Goal: Task Accomplishment & Management: Manage account settings

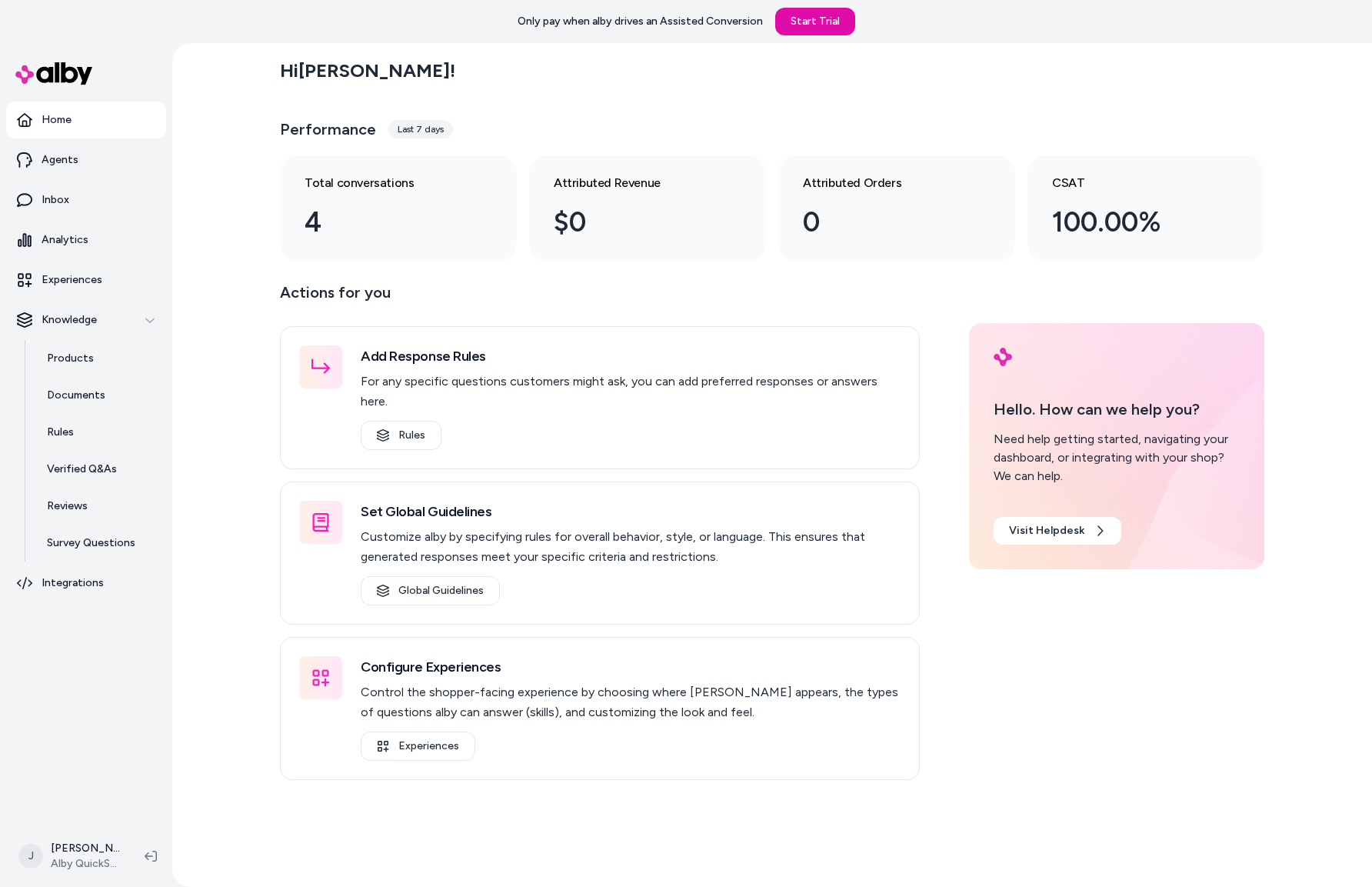
click at [251, 480] on div "Hi Jackie ! Performance Last 7 days Total conversations 4 Attributed Revenue $0…" at bounding box center [772, 464] width 1199 height 844
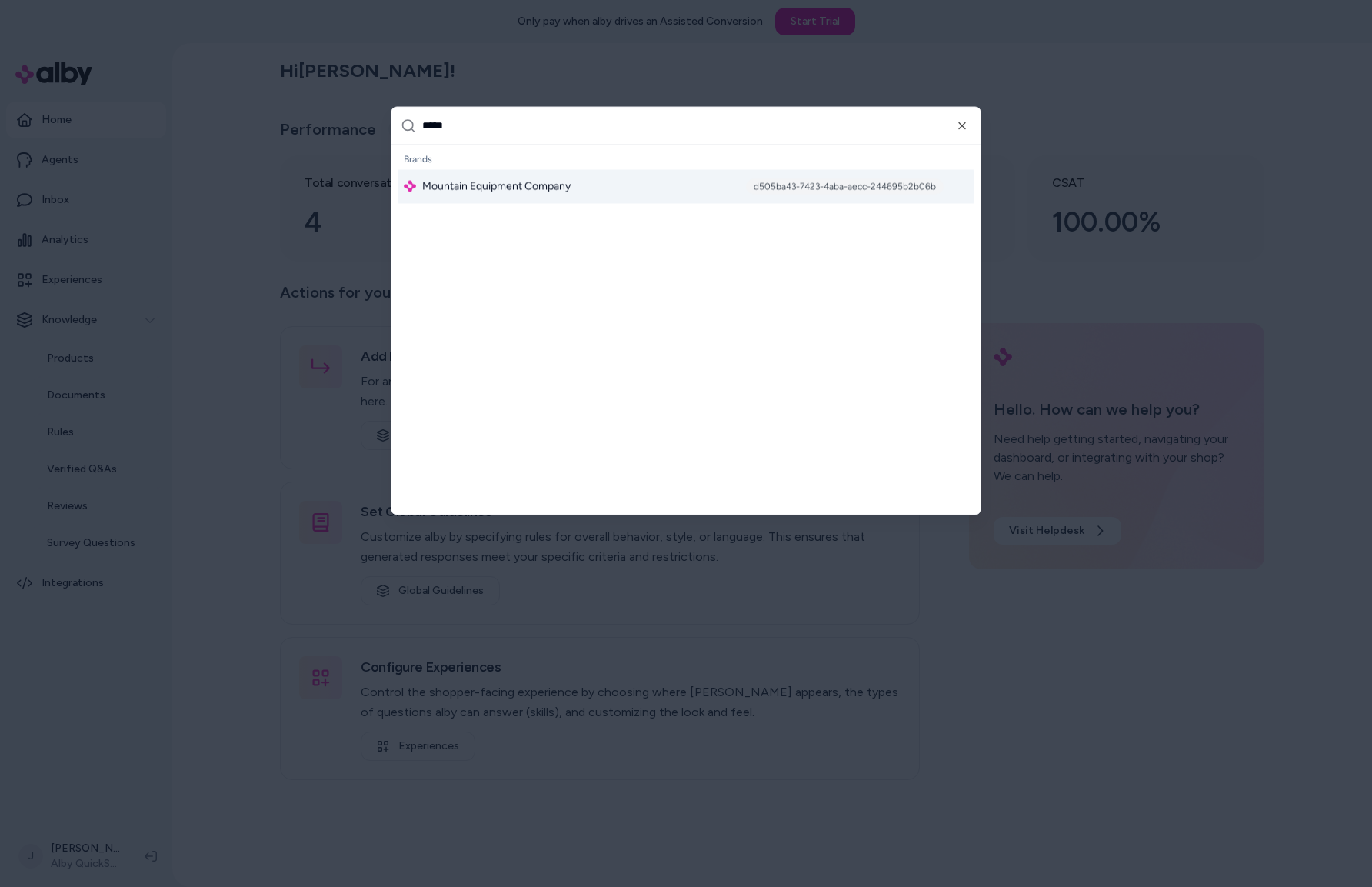
type input "*****"
click at [481, 189] on span "Mountain Equipment Company" at bounding box center [496, 186] width 148 height 15
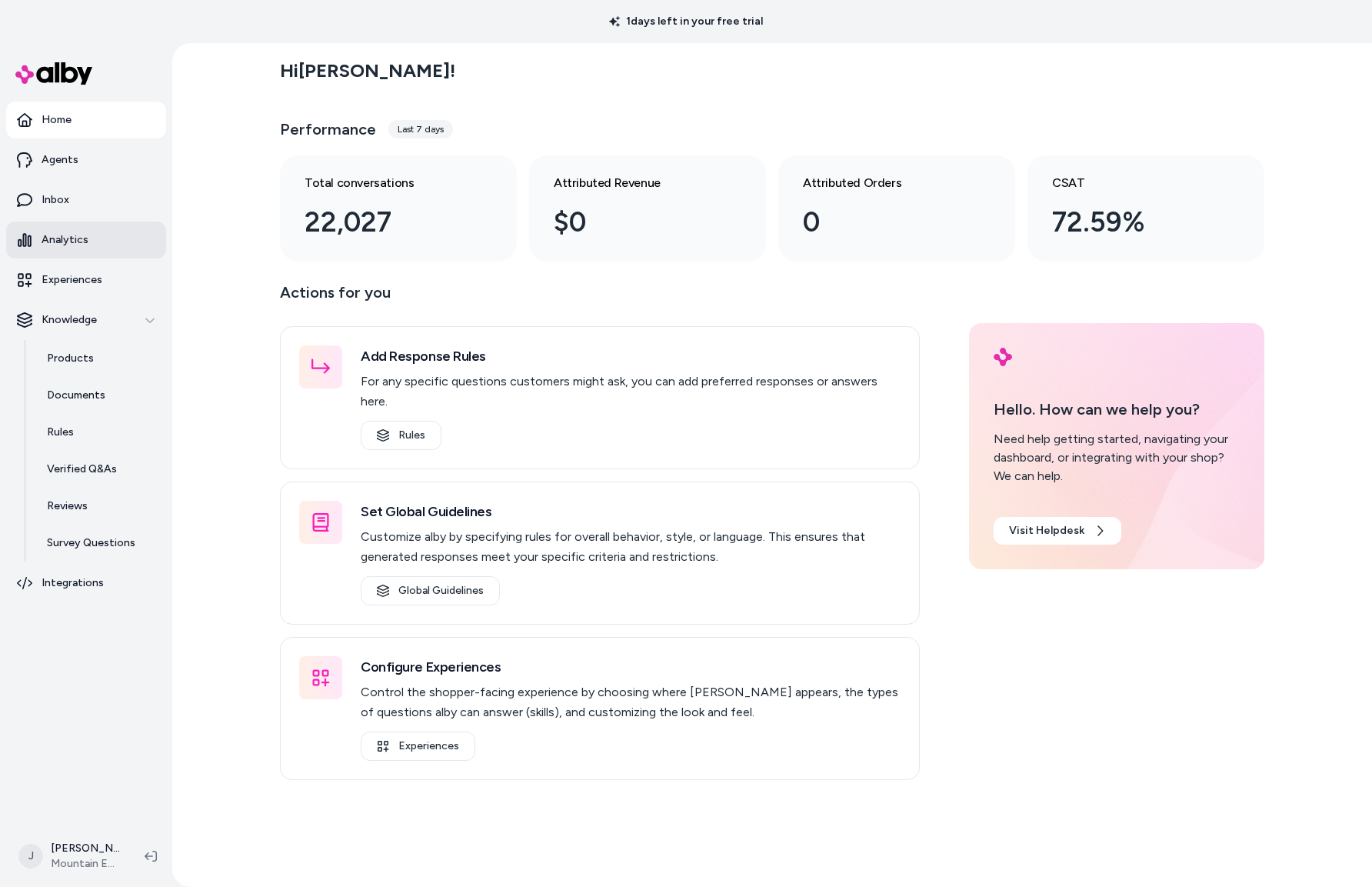
click at [60, 230] on link "Analytics" at bounding box center [86, 240] width 160 height 37
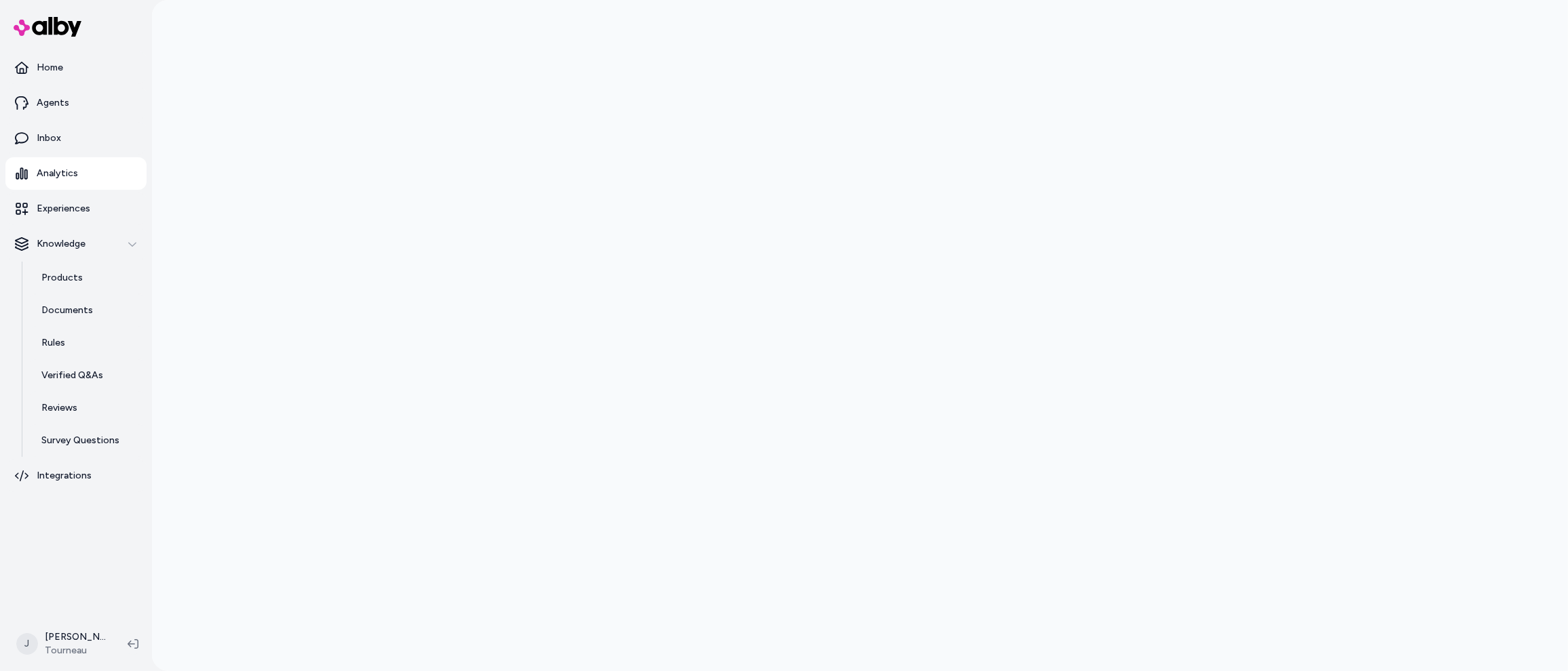
click at [275, 377] on div at bounding box center [860, 336] width 1416 height 671
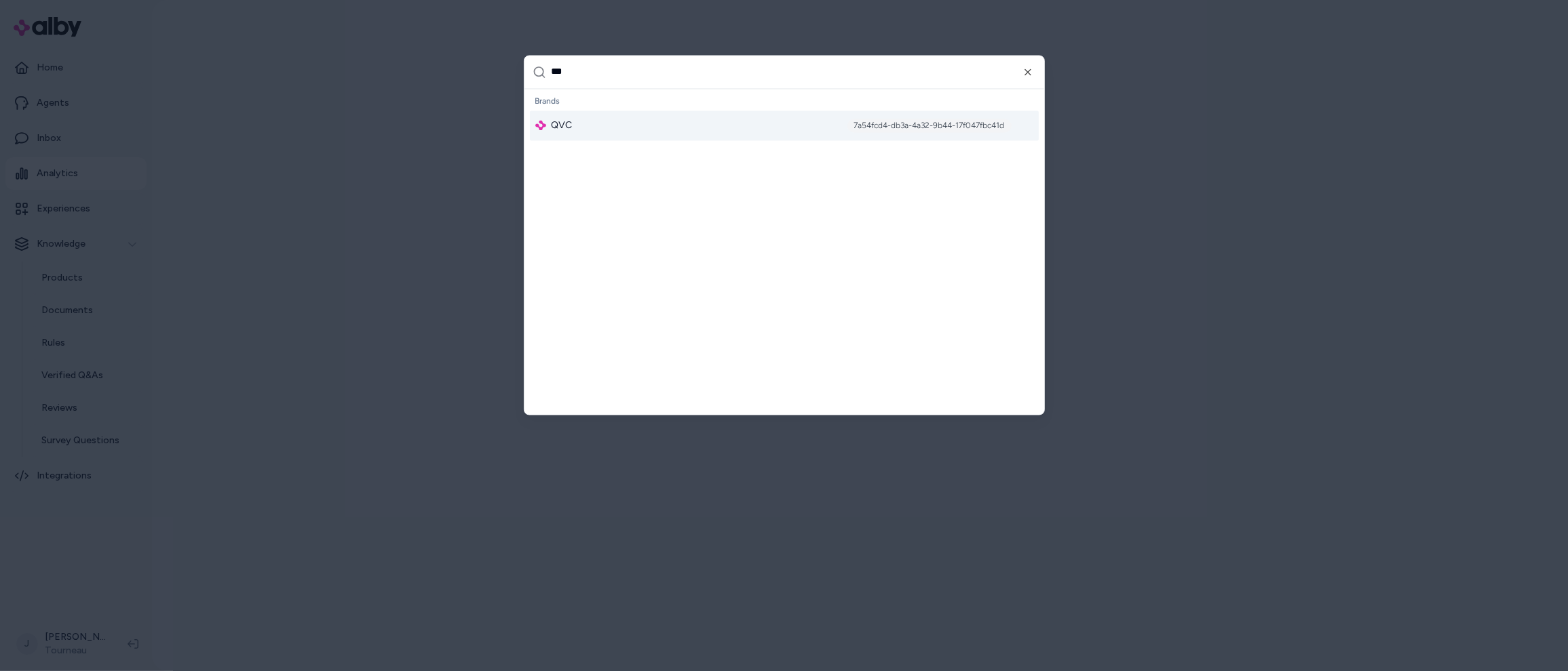
type input "***"
click at [646, 134] on div "QVC 7a54fcd4-db3a-4a32-9b44-17f047fbc41d" at bounding box center [784, 125] width 509 height 30
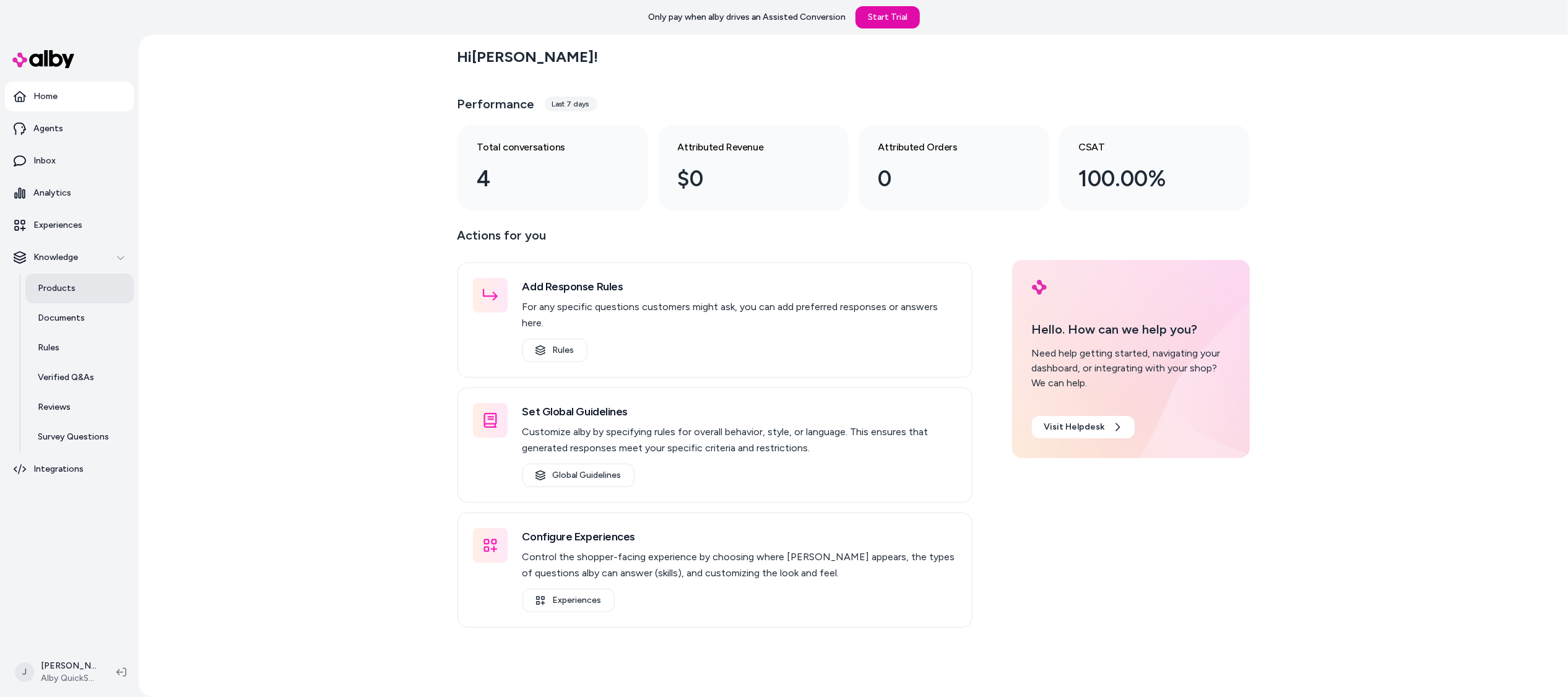
drag, startPoint x: 58, startPoint y: 281, endPoint x: 67, endPoint y: 276, distance: 10.3
click at [59, 282] on p "Products" at bounding box center [57, 288] width 38 height 12
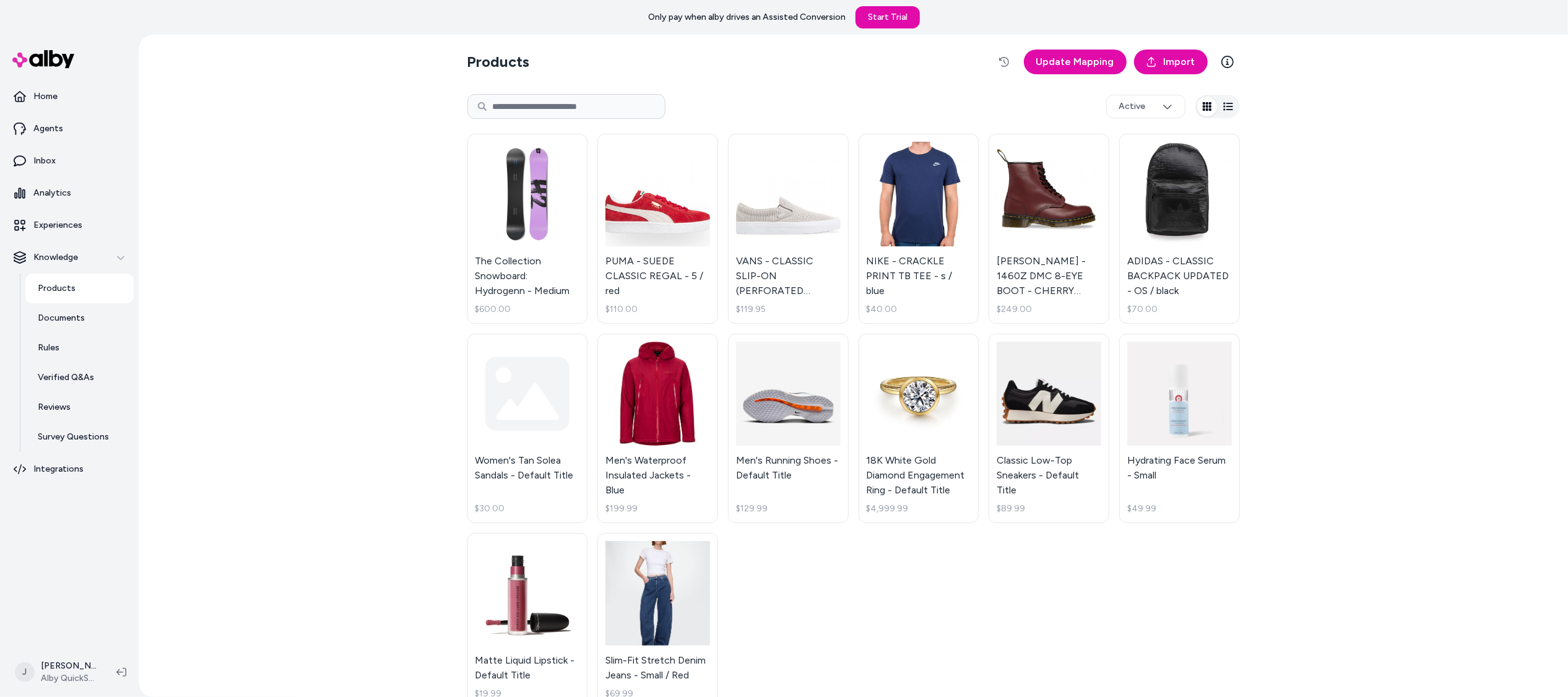
click at [257, 196] on div "Products Update Mapping Import Active The Collection Snowboard: Hydrogenn - Med…" at bounding box center [853, 365] width 1429 height 662
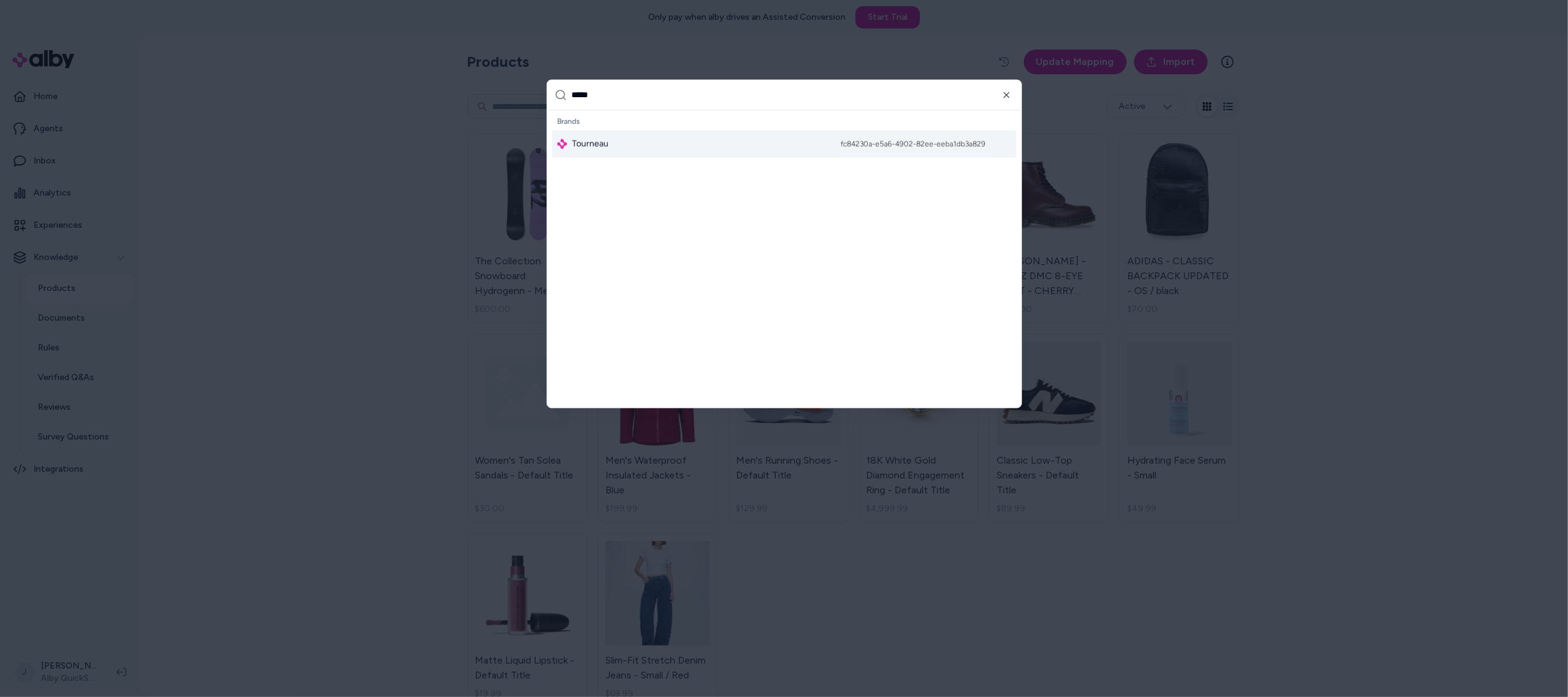
type input "*****"
click at [567, 142] on div "Tourneau" at bounding box center [583, 144] width 52 height 12
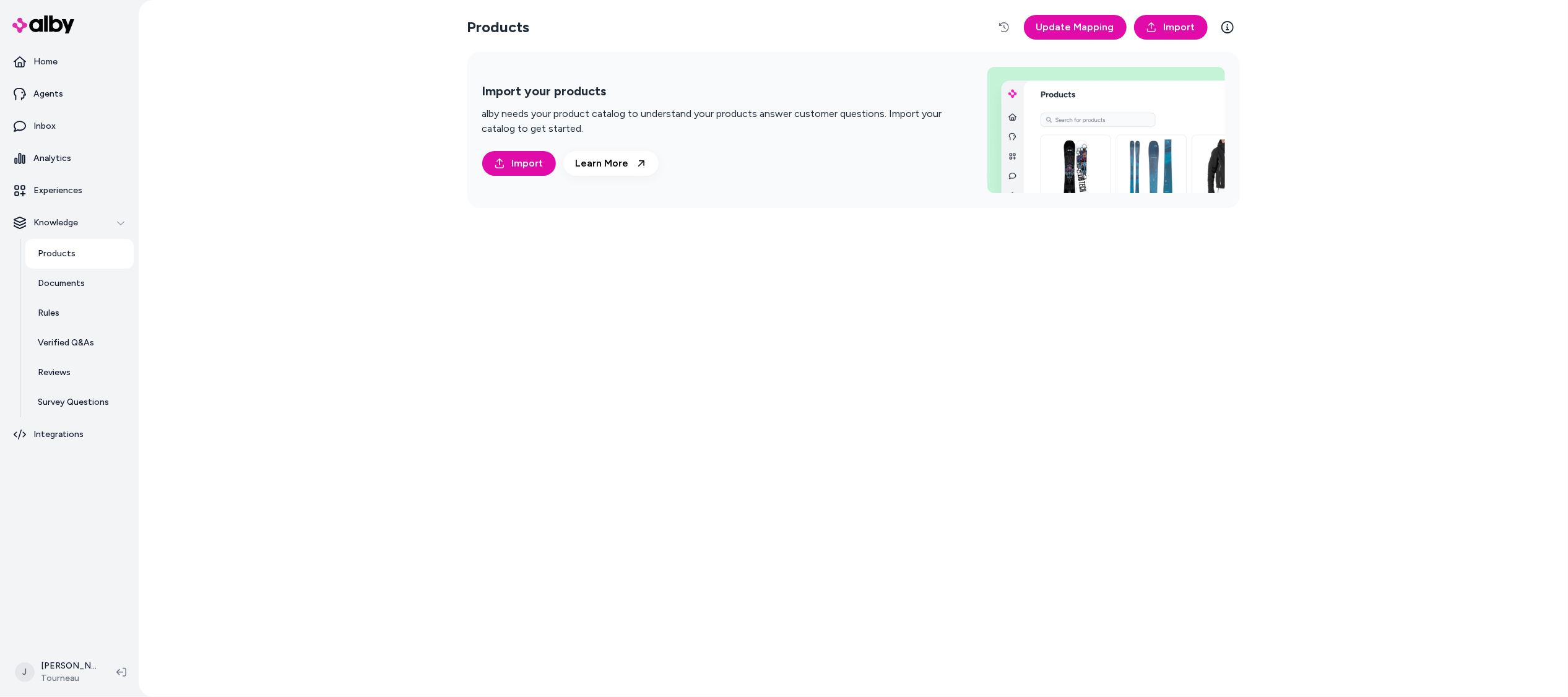
click at [356, 229] on div "Products Update Mapping Import Import your products alby needs your product cat…" at bounding box center [853, 348] width 1429 height 697
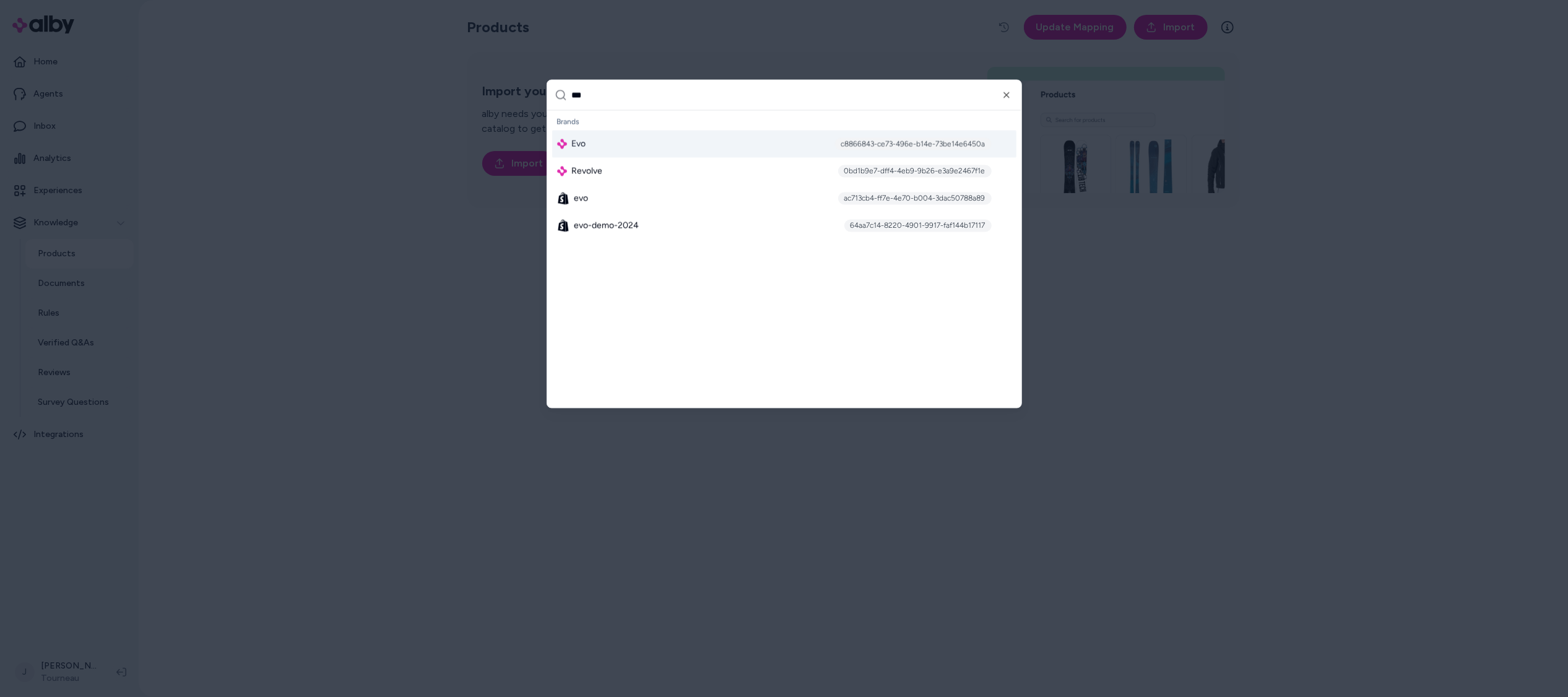
type input "***"
click at [563, 145] on img "Suggestions" at bounding box center [562, 145] width 10 height 10
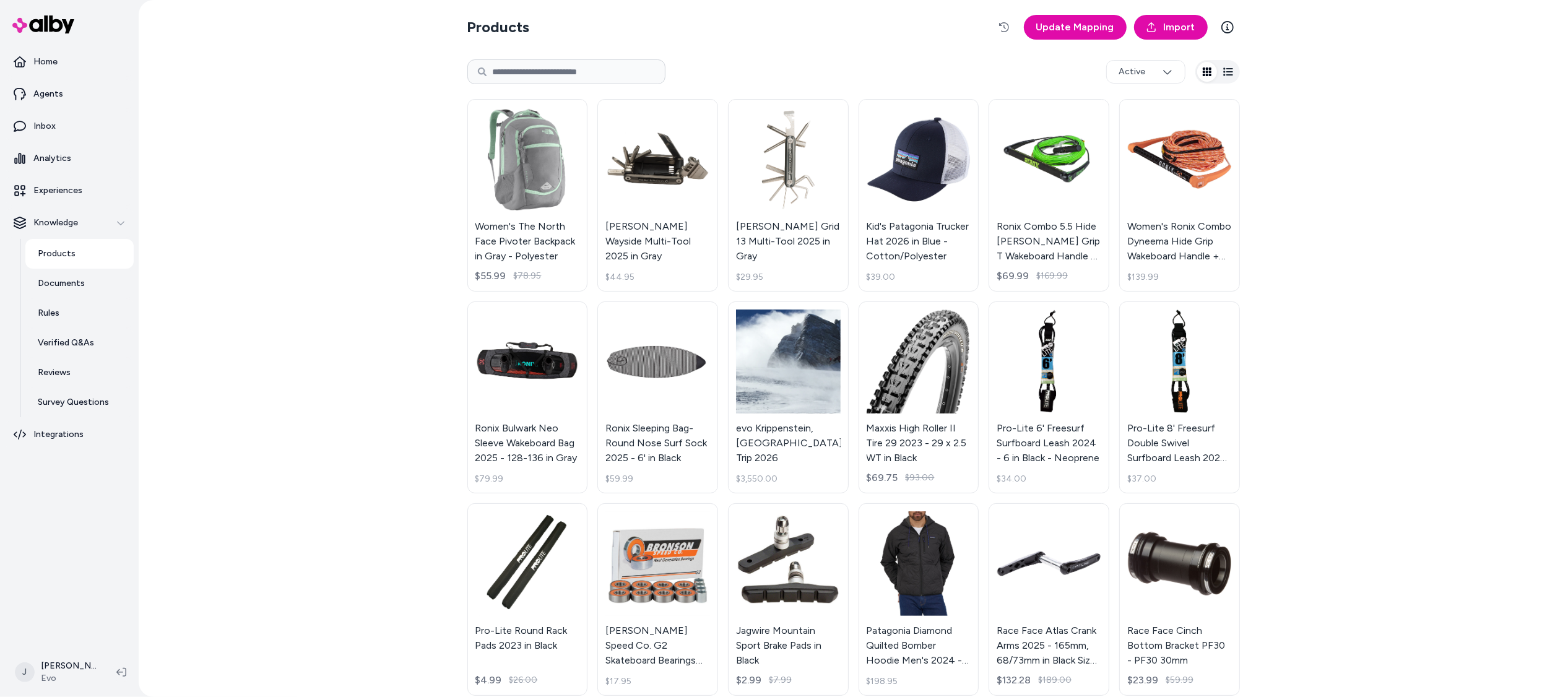
click at [260, 231] on div "Products Update Mapping Import Active Women's The North Face Pivoter Backpack i…" at bounding box center [853, 348] width 1429 height 697
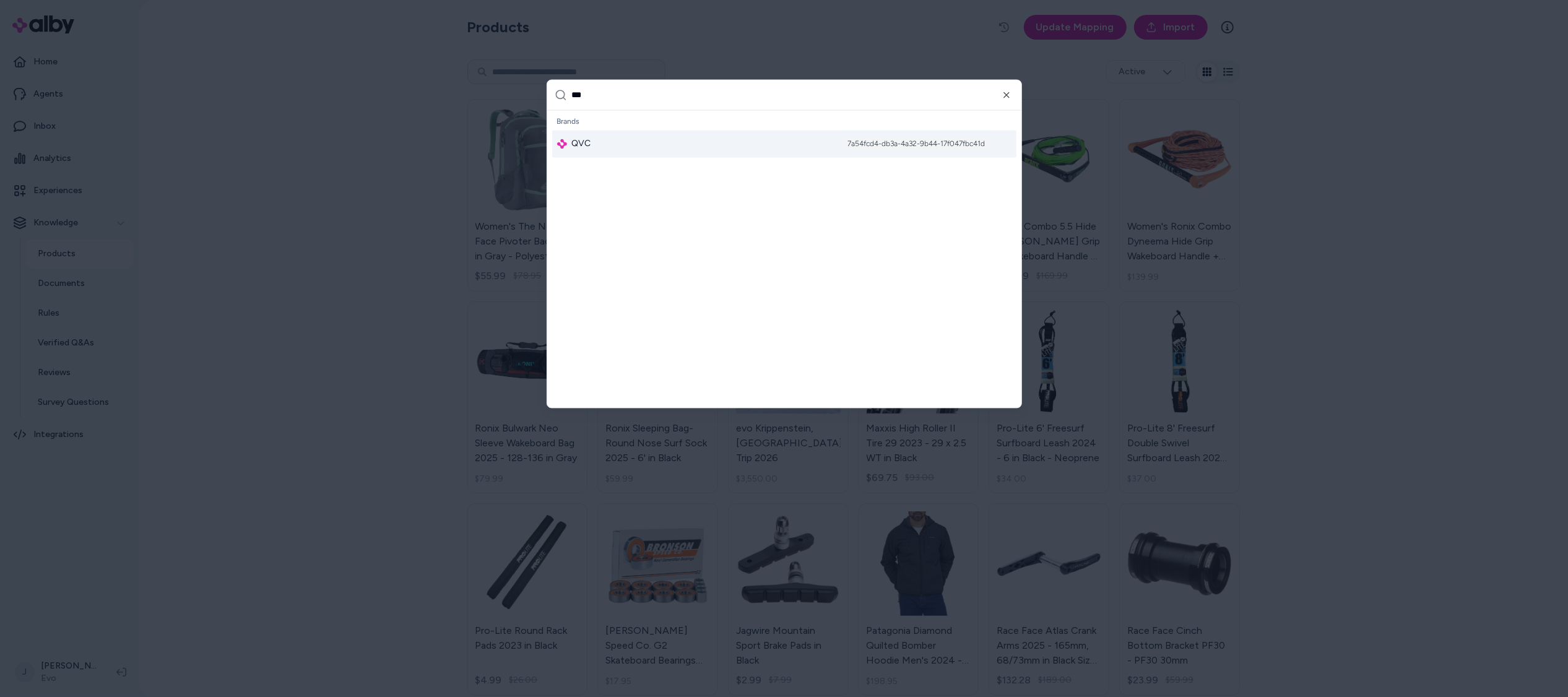
type input "***"
click at [586, 138] on span "QVC" at bounding box center [581, 144] width 19 height 12
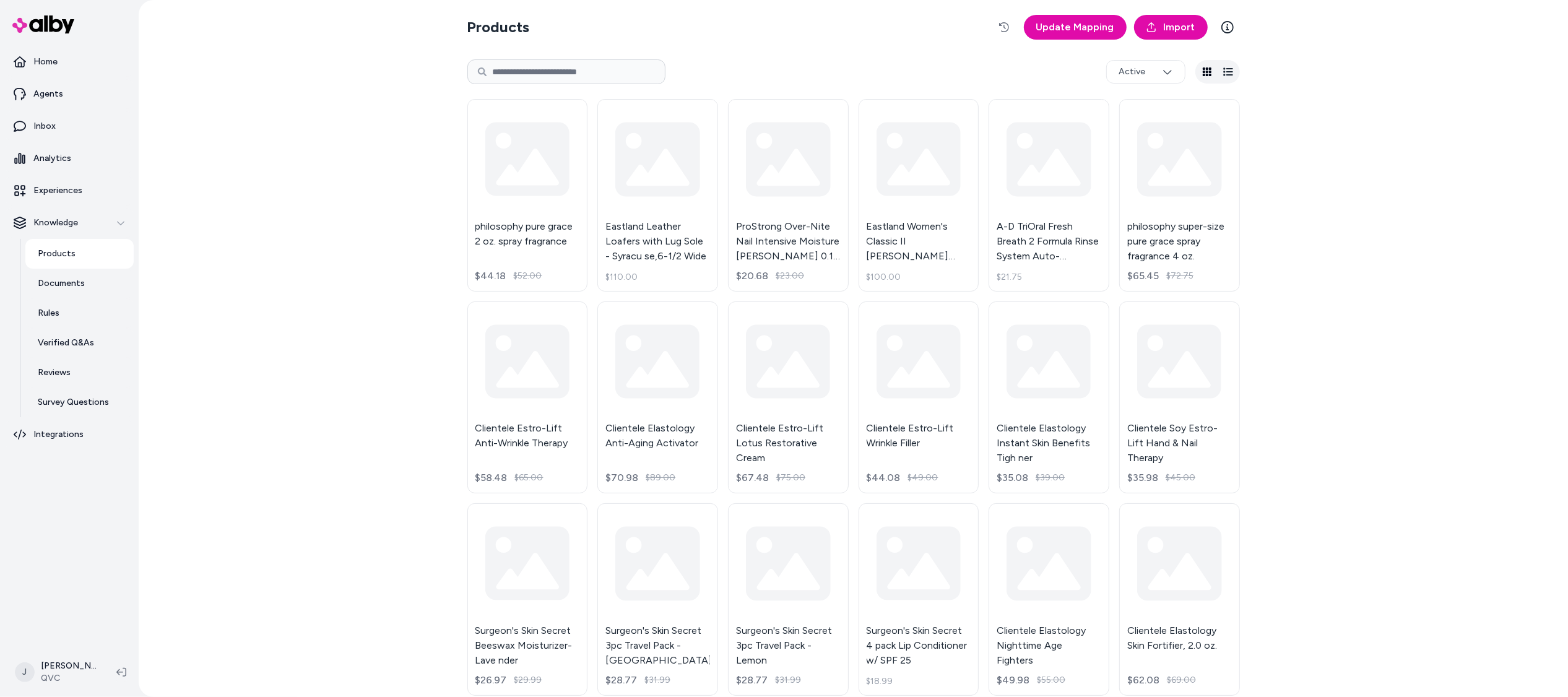
click at [322, 248] on div "Products Update Mapping Import Active philosophy pure grace 2 oz. spray fragran…" at bounding box center [853, 348] width 1429 height 697
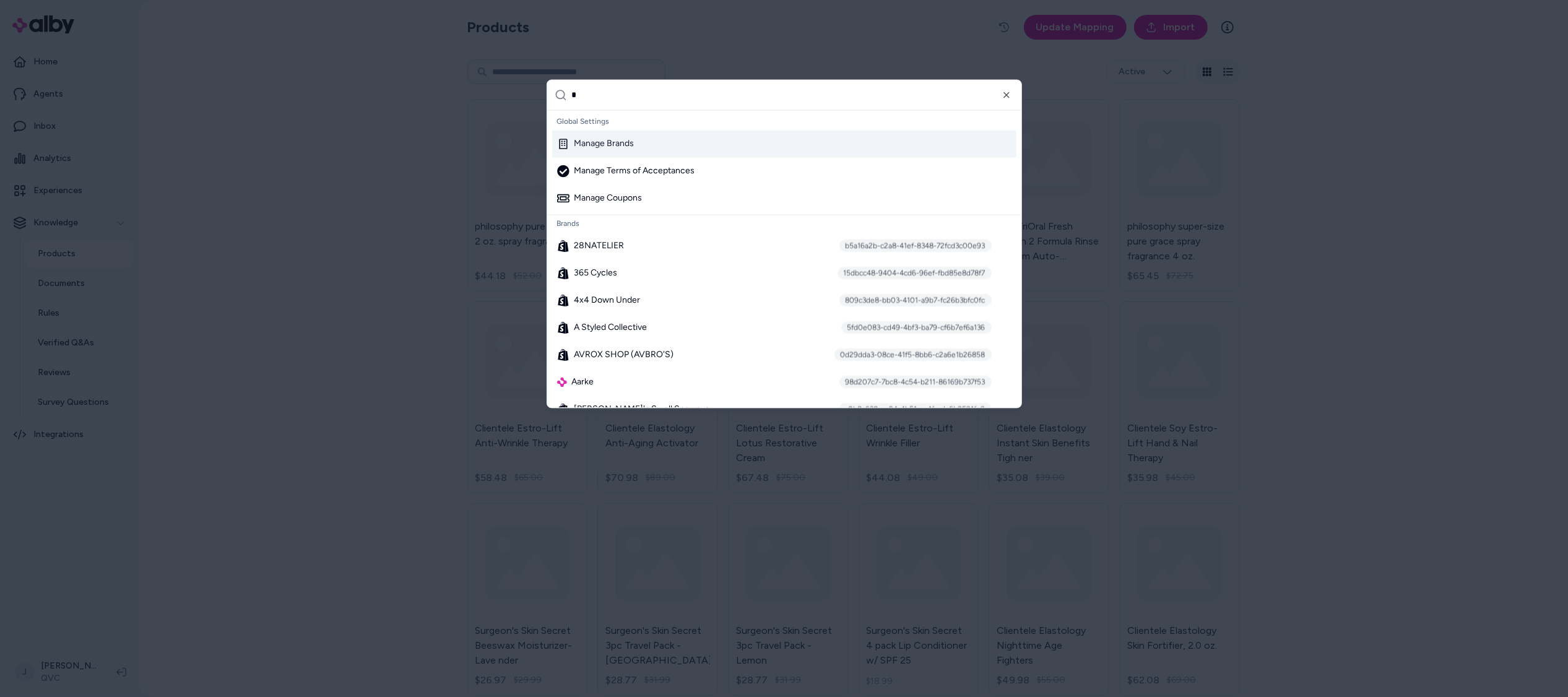
type input "**"
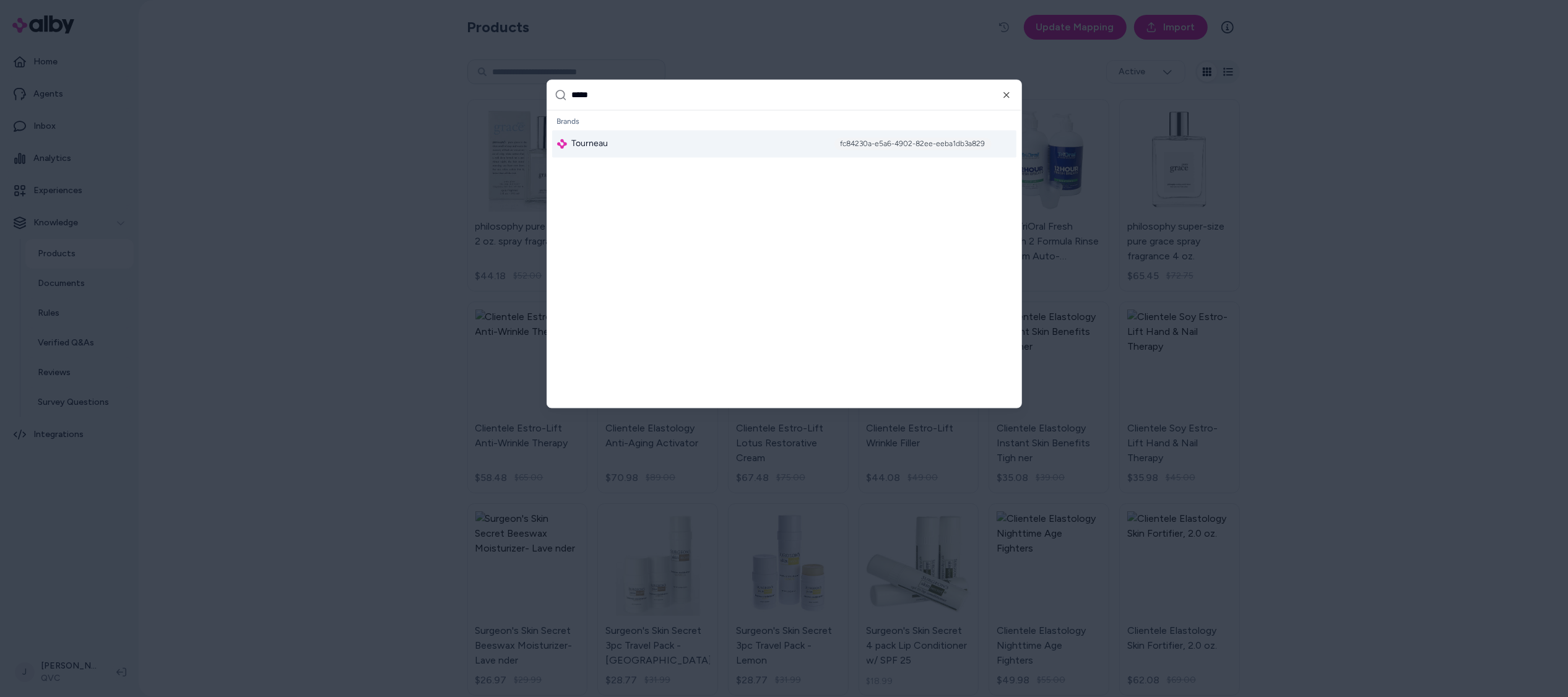
type input "*****"
drag, startPoint x: 581, startPoint y: 148, endPoint x: 575, endPoint y: 147, distance: 6.1
click at [580, 148] on span "Tourneau" at bounding box center [590, 144] width 36 height 12
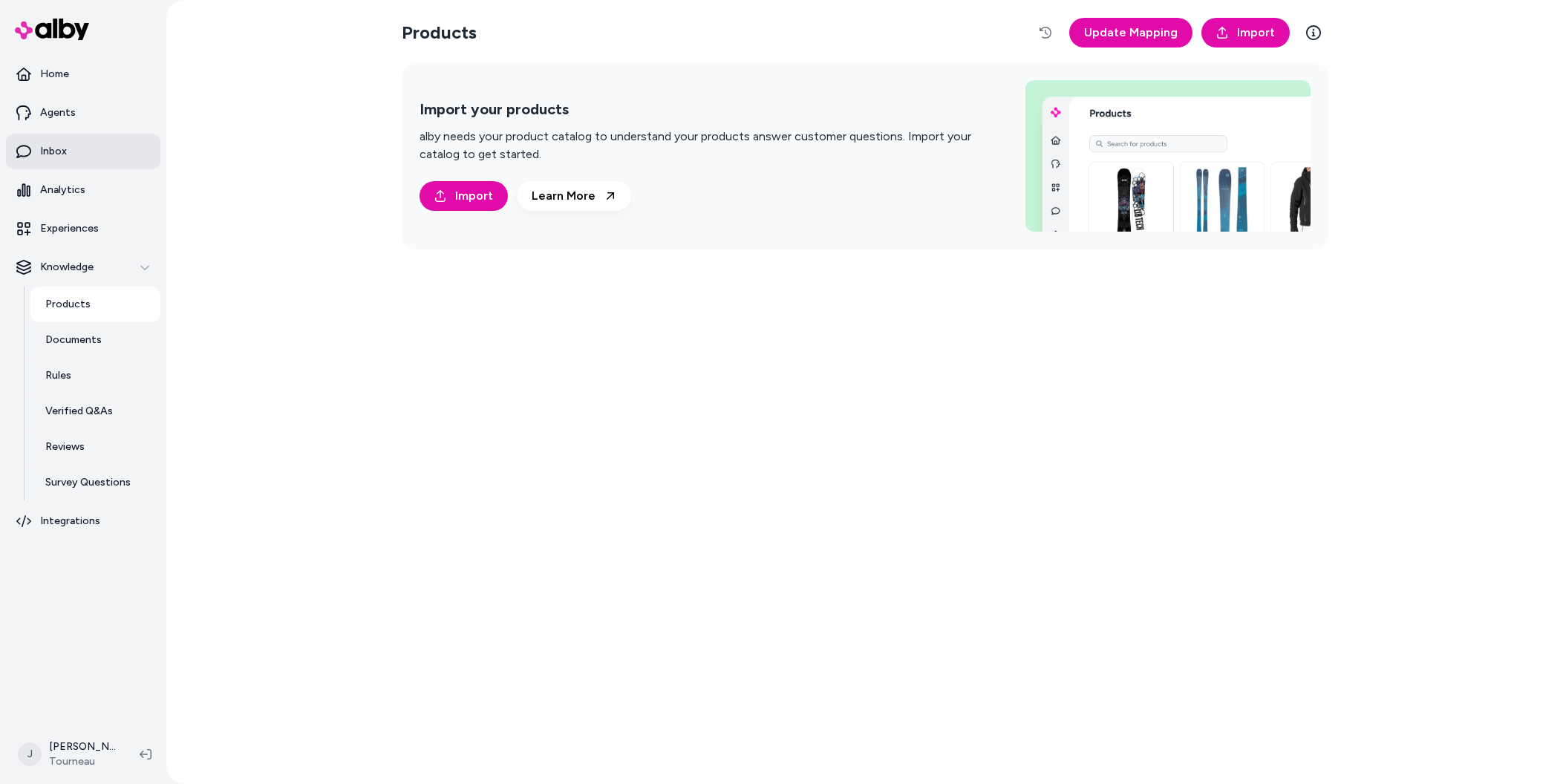
click at [60, 156] on p "Inbox" at bounding box center [53, 151] width 27 height 15
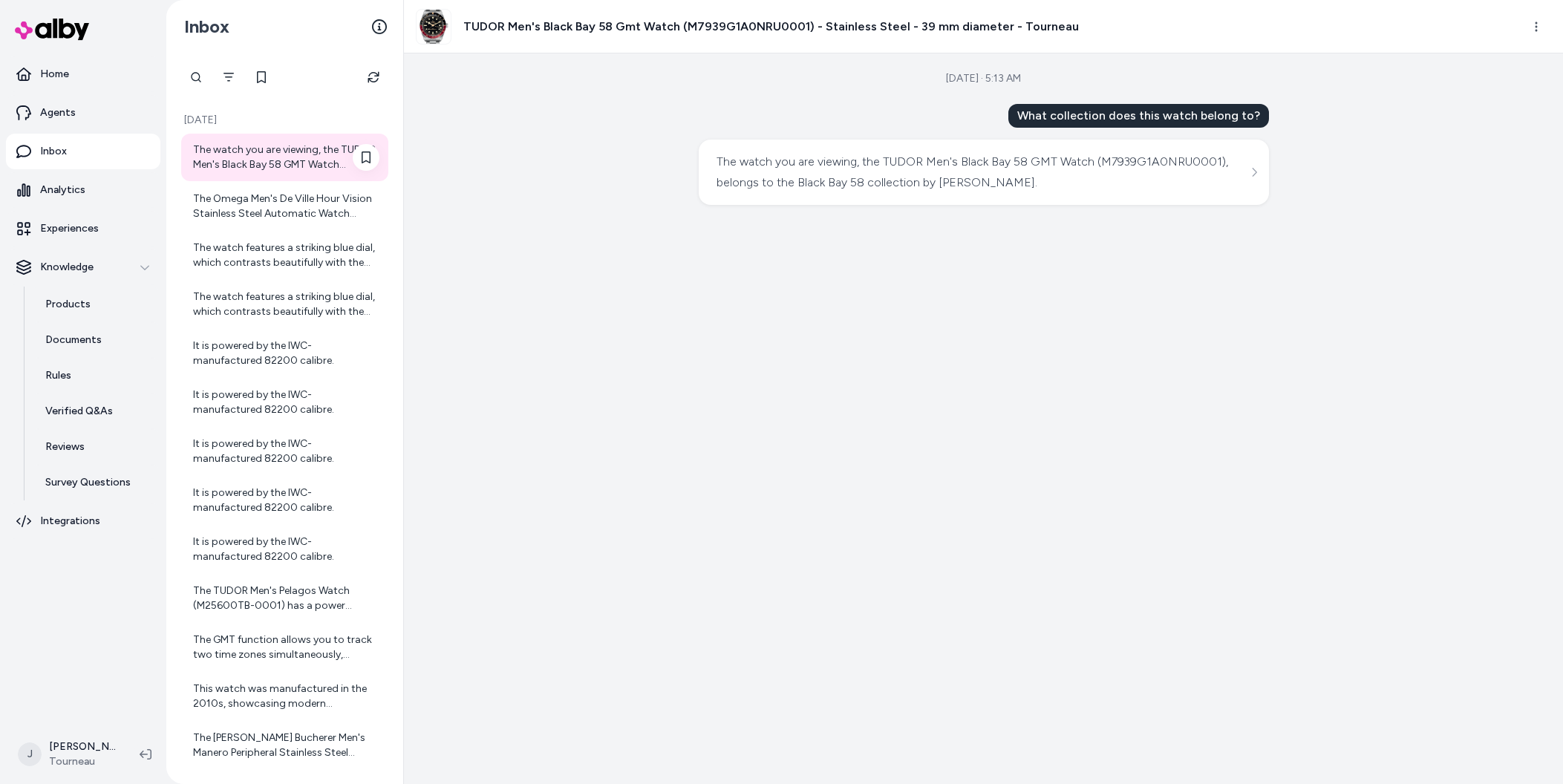
click at [239, 162] on div "The watch you are viewing, the TUDOR Men's Black Bay 58 GMT Watch (M7939G1A0NRU…" at bounding box center [286, 157] width 186 height 30
click at [243, 155] on div "The watch you are viewing, the TUDOR Men's Black Bay 58 GMT Watch (M7939G1A0NRU…" at bounding box center [286, 157] width 186 height 30
click at [228, 162] on div "The watch you are viewing, the TUDOR Men's Black Bay 58 GMT Watch (M7939G1A0NRU…" at bounding box center [286, 157] width 186 height 30
drag, startPoint x: 250, startPoint y: 163, endPoint x: 240, endPoint y: 162, distance: 10.0
click at [250, 163] on div "The watch you are viewing, the TUDOR Men's Black Bay 58 GMT Watch (M7939G1A0NRU…" at bounding box center [286, 157] width 186 height 30
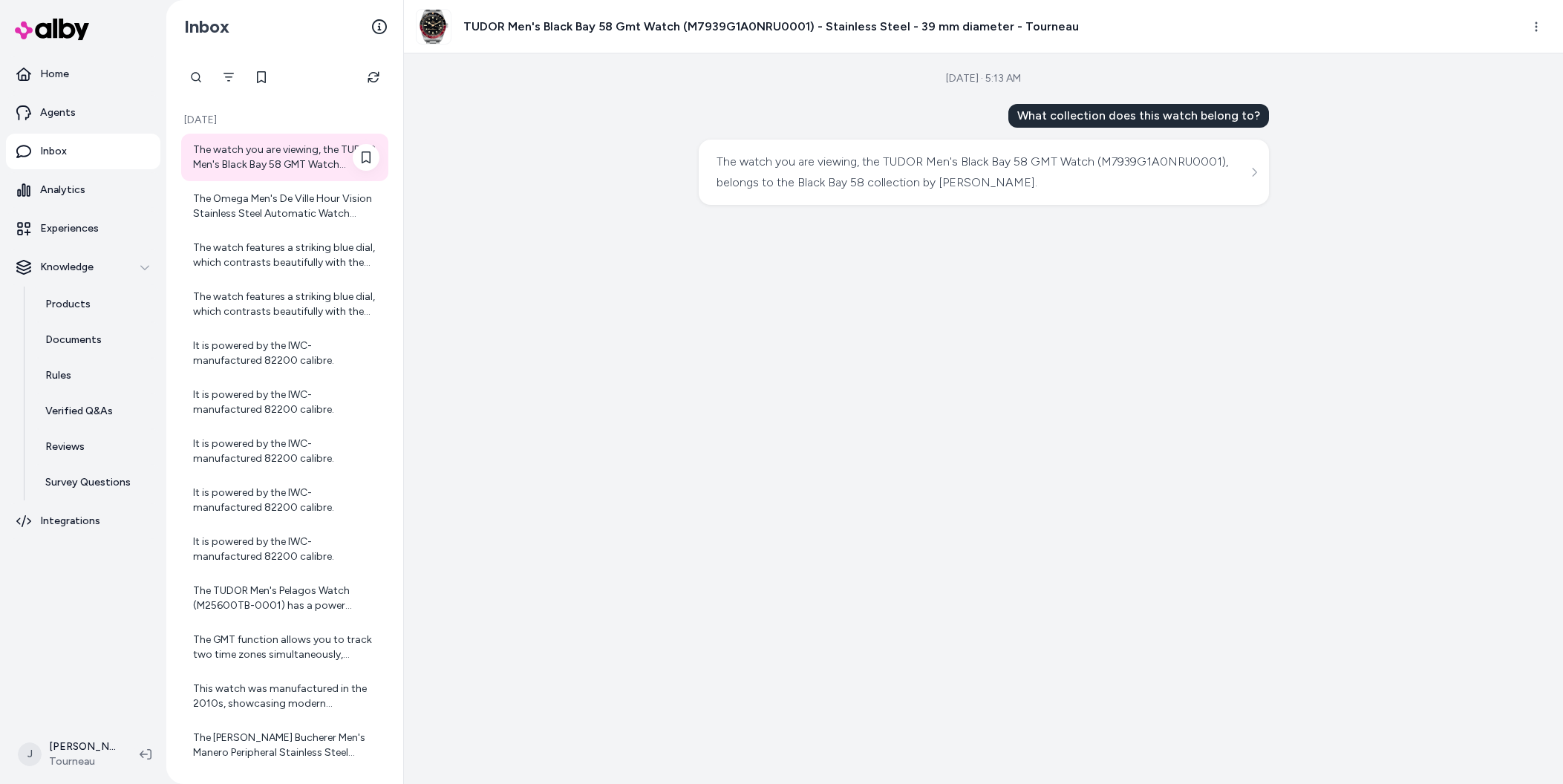
click at [265, 153] on div "The watch you are viewing, the TUDOR Men's Black Bay 58 GMT Watch (M7939G1A0NRU…" at bounding box center [286, 157] width 186 height 30
click at [244, 165] on div "The watch you are viewing, the TUDOR Men's Black Bay 58 GMT Watch (M7939G1A0NRU…" at bounding box center [286, 157] width 186 height 30
click at [241, 162] on div "The watch you are viewing, the TUDOR Men's Black Bay 58 GMT Watch (M7939G1A0NRU…" at bounding box center [286, 157] width 186 height 30
click at [369, 77] on icon "Refresh" at bounding box center [374, 77] width 12 height 12
click at [86, 302] on p "Products" at bounding box center [68, 304] width 46 height 15
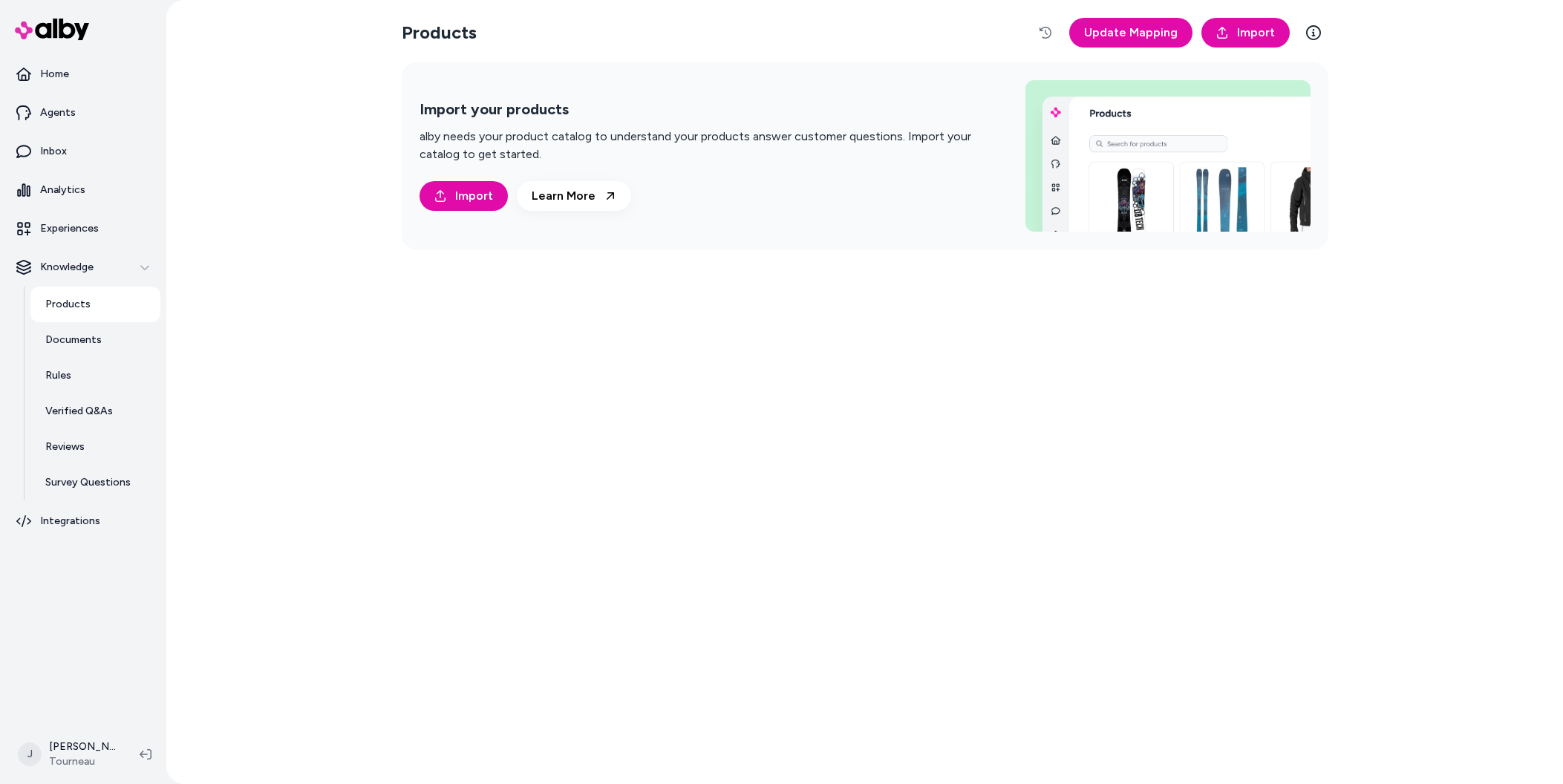
click at [574, 447] on div "Products Update Mapping Import Import your products alby needs your product cat…" at bounding box center [865, 392] width 951 height 784
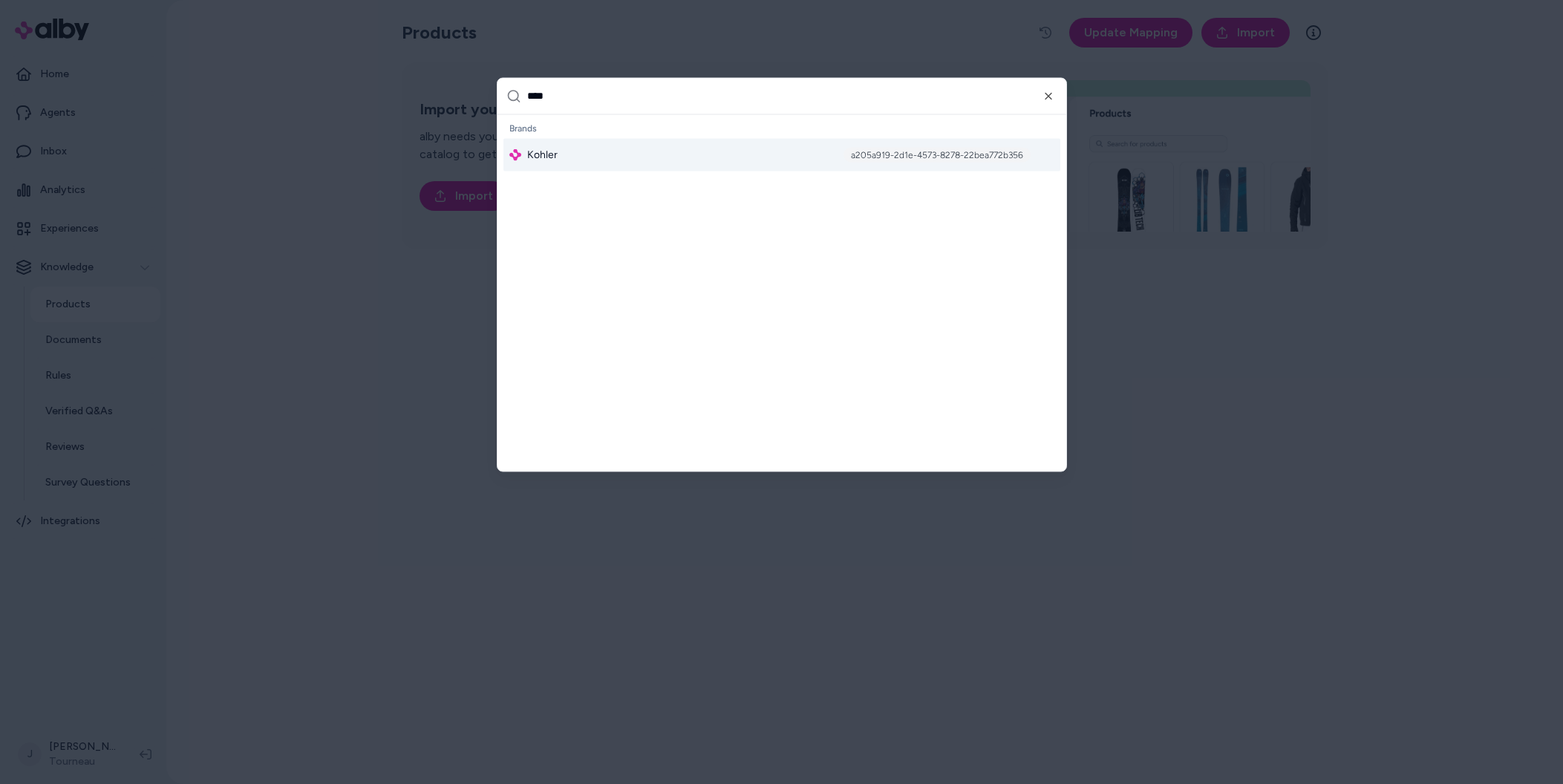
type input "****"
click at [603, 161] on div "Kohler a205a919-2d1e-4573-8278-22bea772b356" at bounding box center [782, 155] width 557 height 33
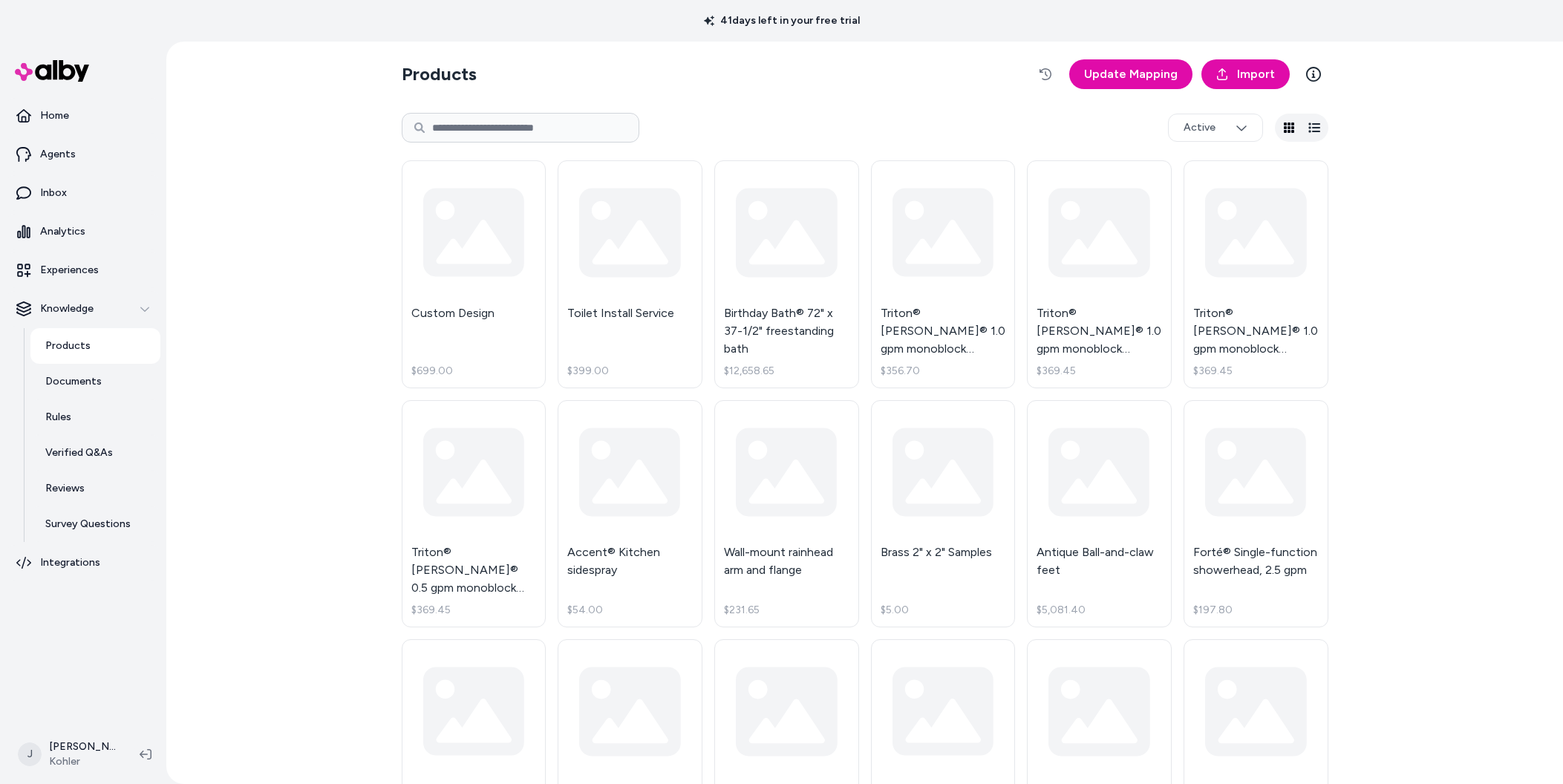
click at [350, 308] on div "Products Update Mapping Import Active Custom Design $699.00 Toilet Install Serv…" at bounding box center [865, 412] width 1397 height 743
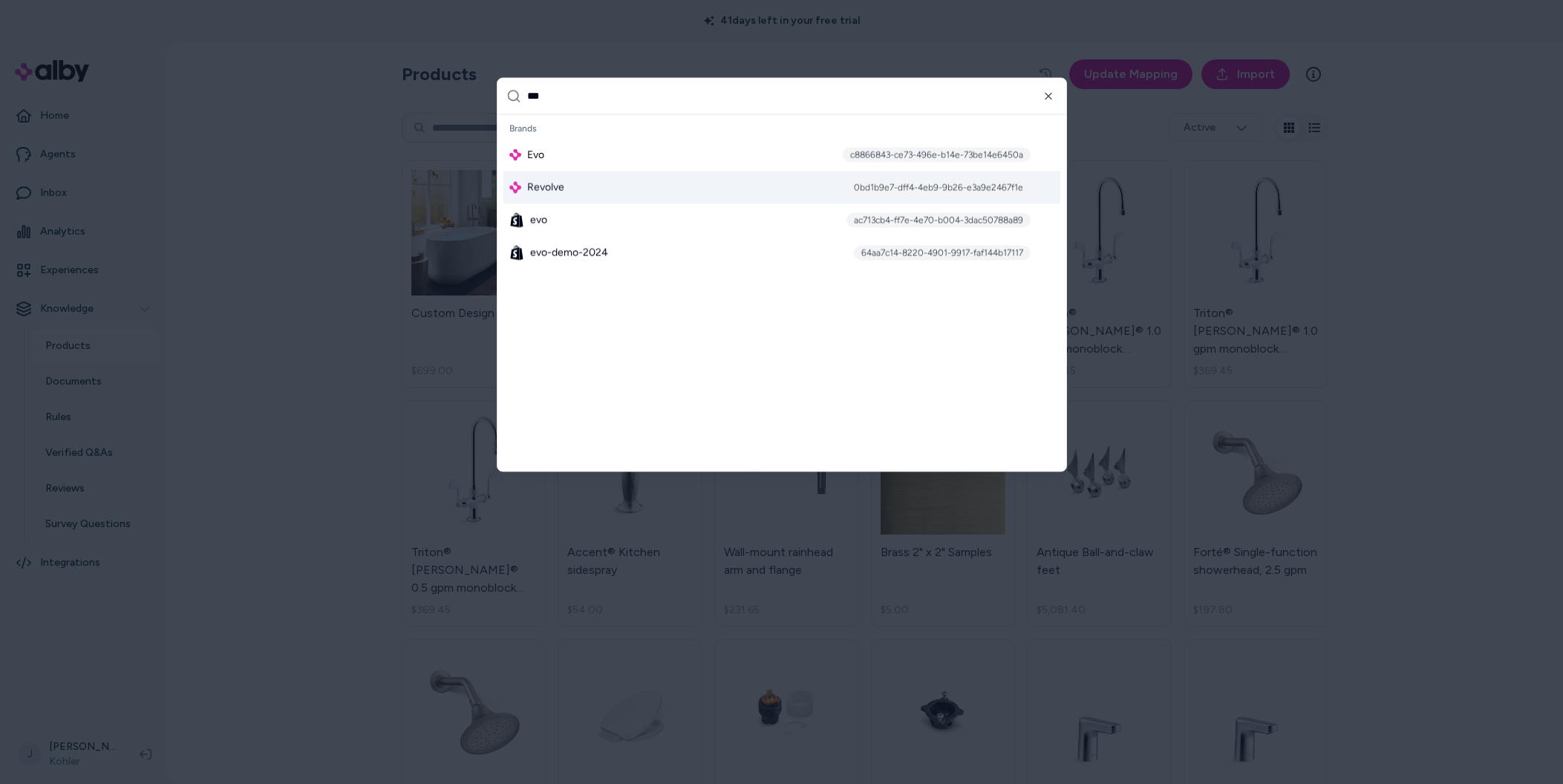
type input "***"
click at [544, 171] on div "Revolve 0bd1b9e7-dff4-4eb9-9b26-e3a9e2467f1e" at bounding box center [782, 187] width 557 height 33
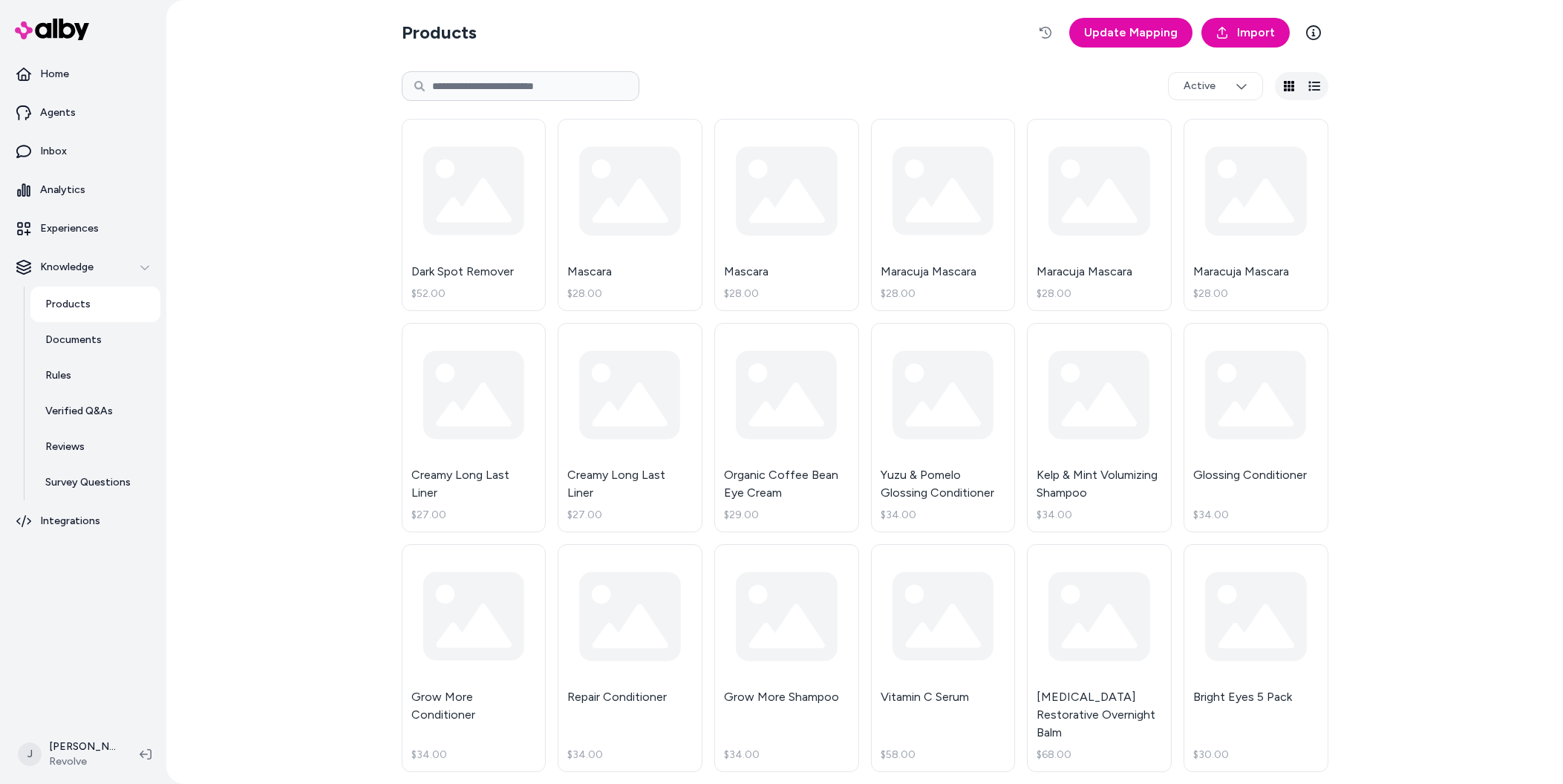
drag, startPoint x: 0, startPoint y: 0, endPoint x: 276, endPoint y: 319, distance: 421.8
click at [276, 319] on div "Products Update Mapping Import Active Dark Spot Remover $52.00 Mascara $28.00 M…" at bounding box center [865, 392] width 1397 height 784
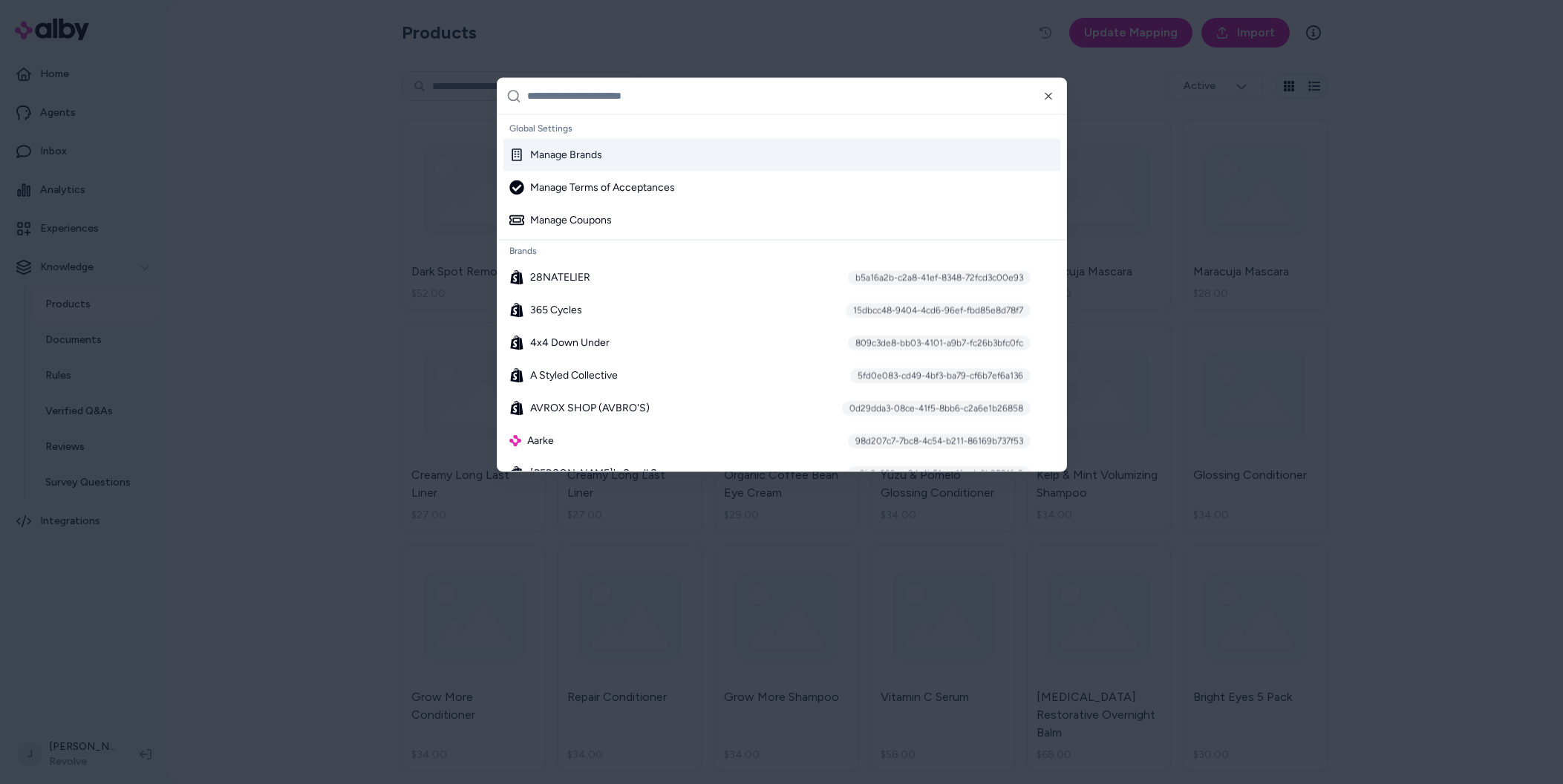
type input "*"
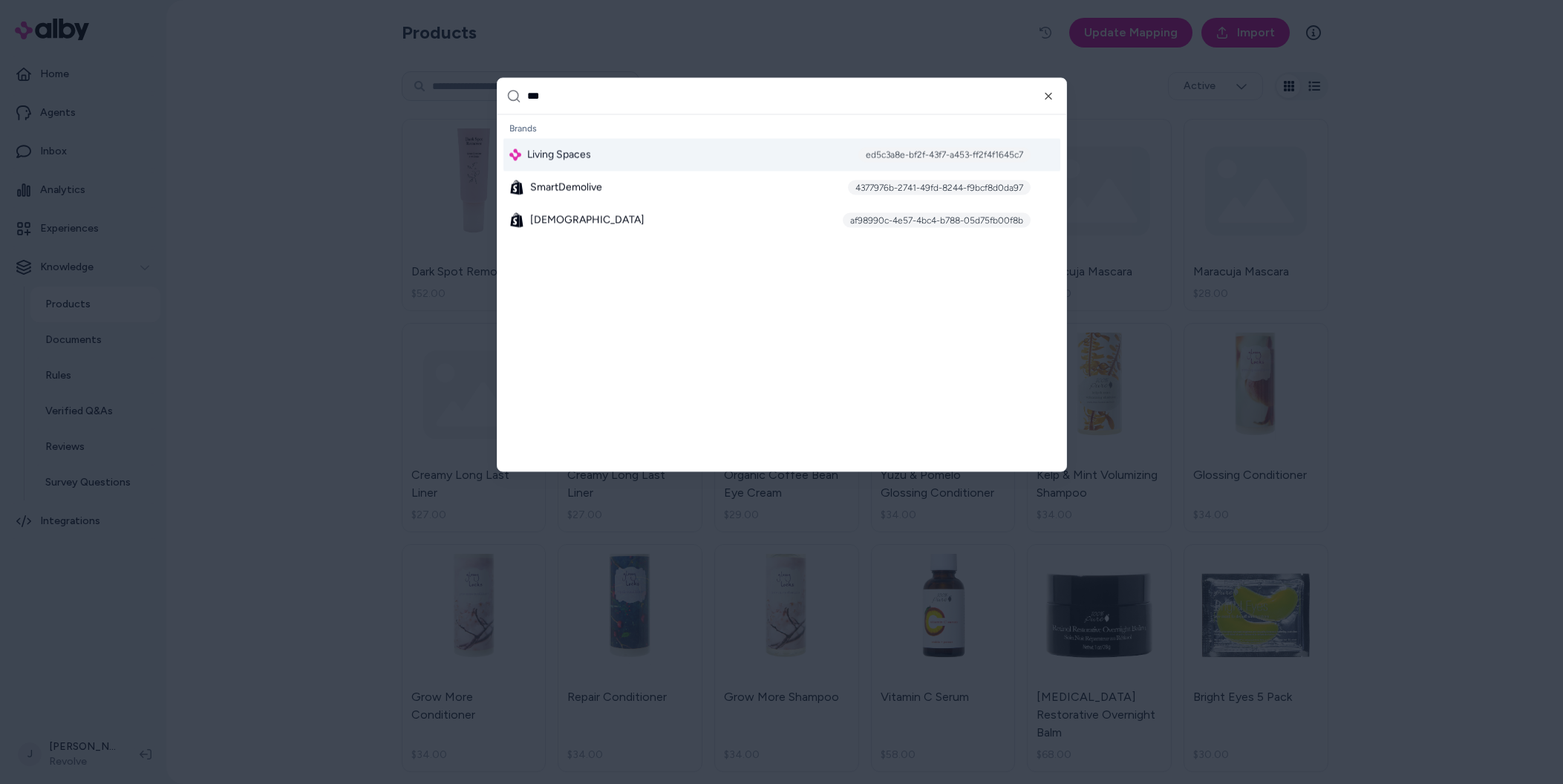
type input "***"
click at [548, 156] on span "Living Spaces" at bounding box center [559, 154] width 64 height 15
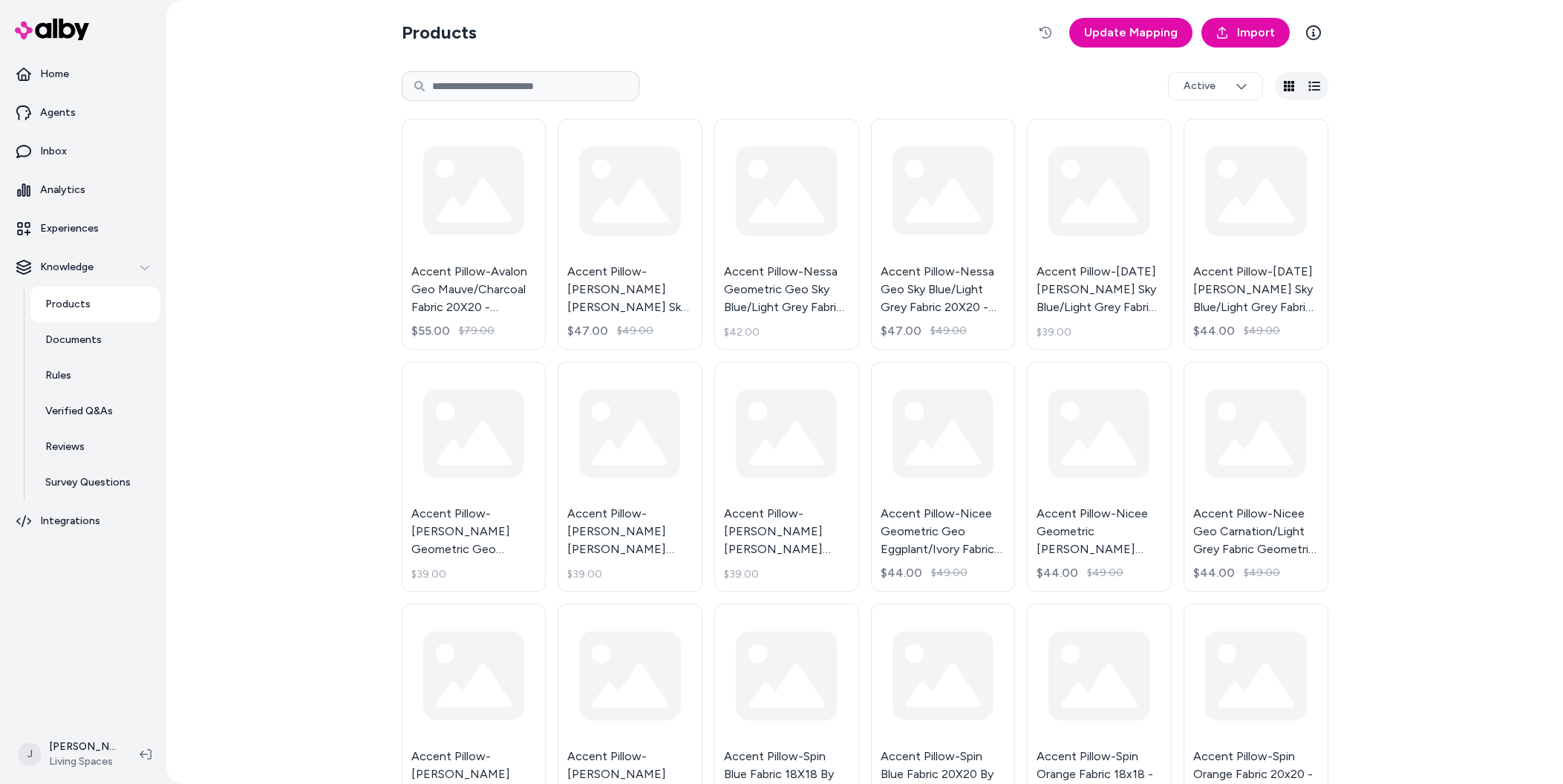
click at [306, 243] on div "Products Update Mapping Import Active Accent Pillow-Avalon Geo Mauve/Charcoal F…" at bounding box center [865, 392] width 1397 height 784
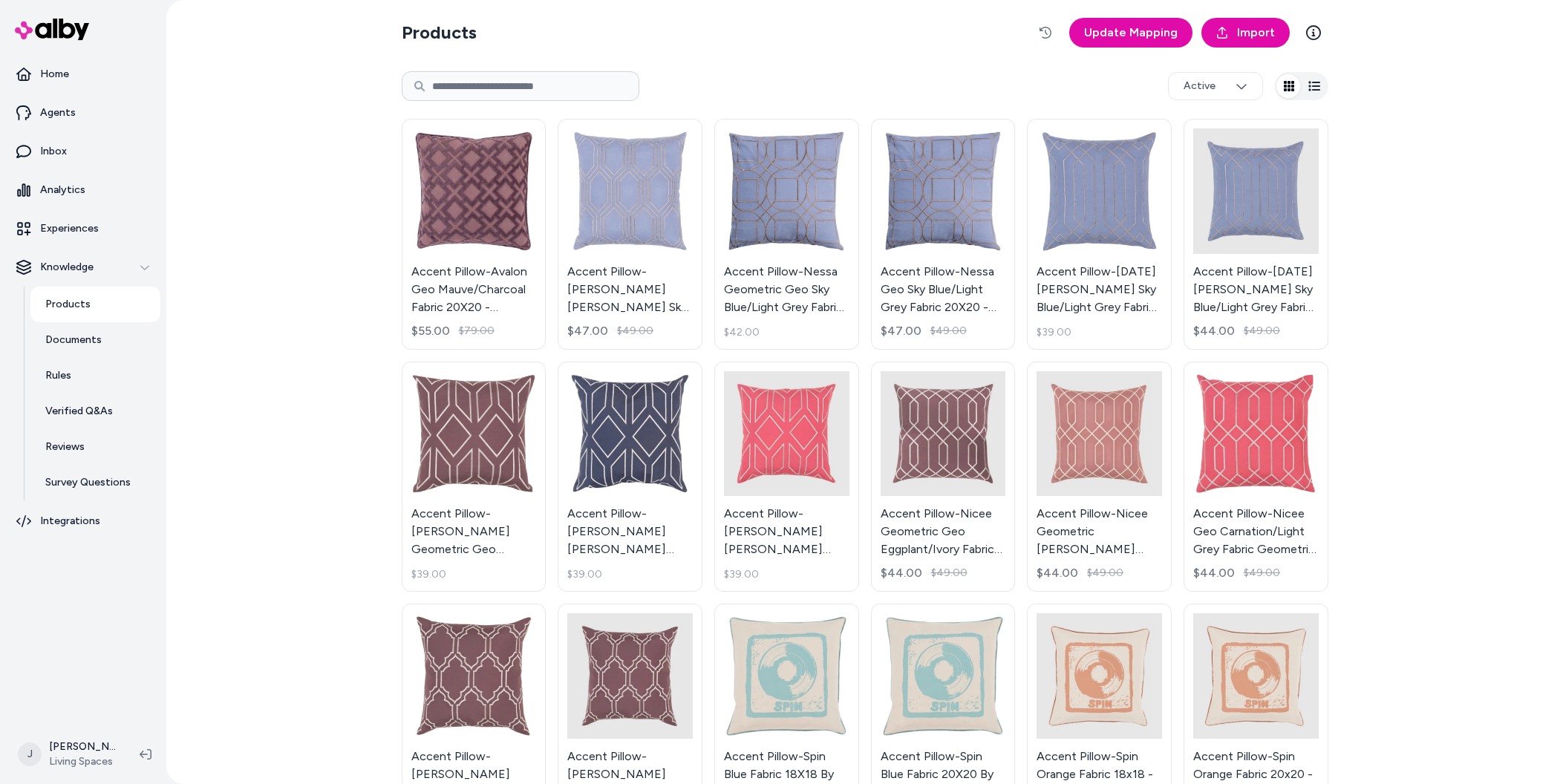
click at [303, 243] on div "Products Update Mapping Import Active Accent Pillow-Avalon Geo Mauve/Charcoal F…" at bounding box center [865, 392] width 1397 height 784
click at [292, 164] on div "Products Update Mapping Import Active Accent Pillow-Avalon Geo Mauve/Charcoal F…" at bounding box center [865, 392] width 1397 height 784
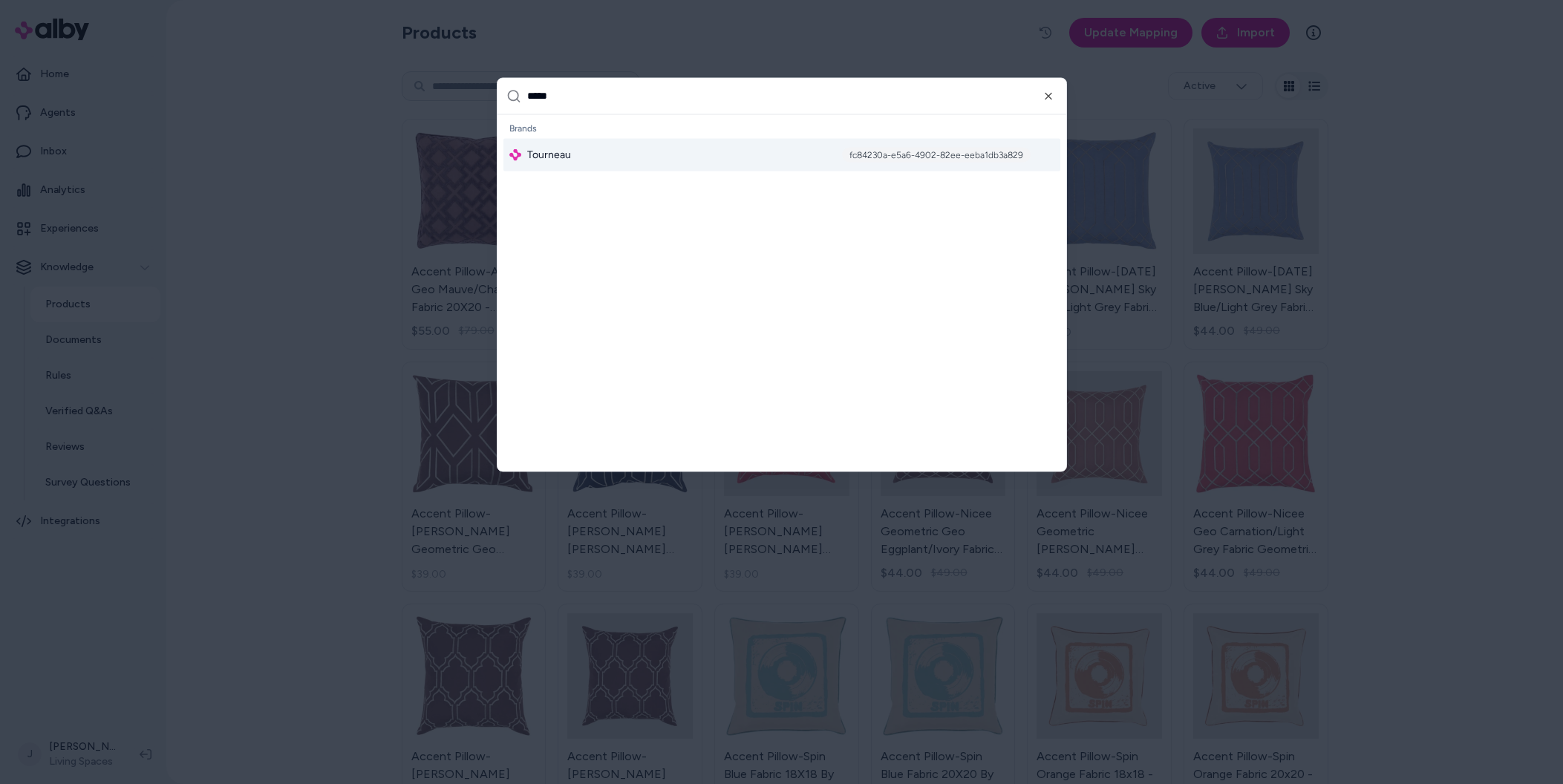
type input "*****"
click at [569, 162] on div "Tourneau fc84230a-e5a6-4902-82ee-eeba1db3a829" at bounding box center [782, 155] width 557 height 33
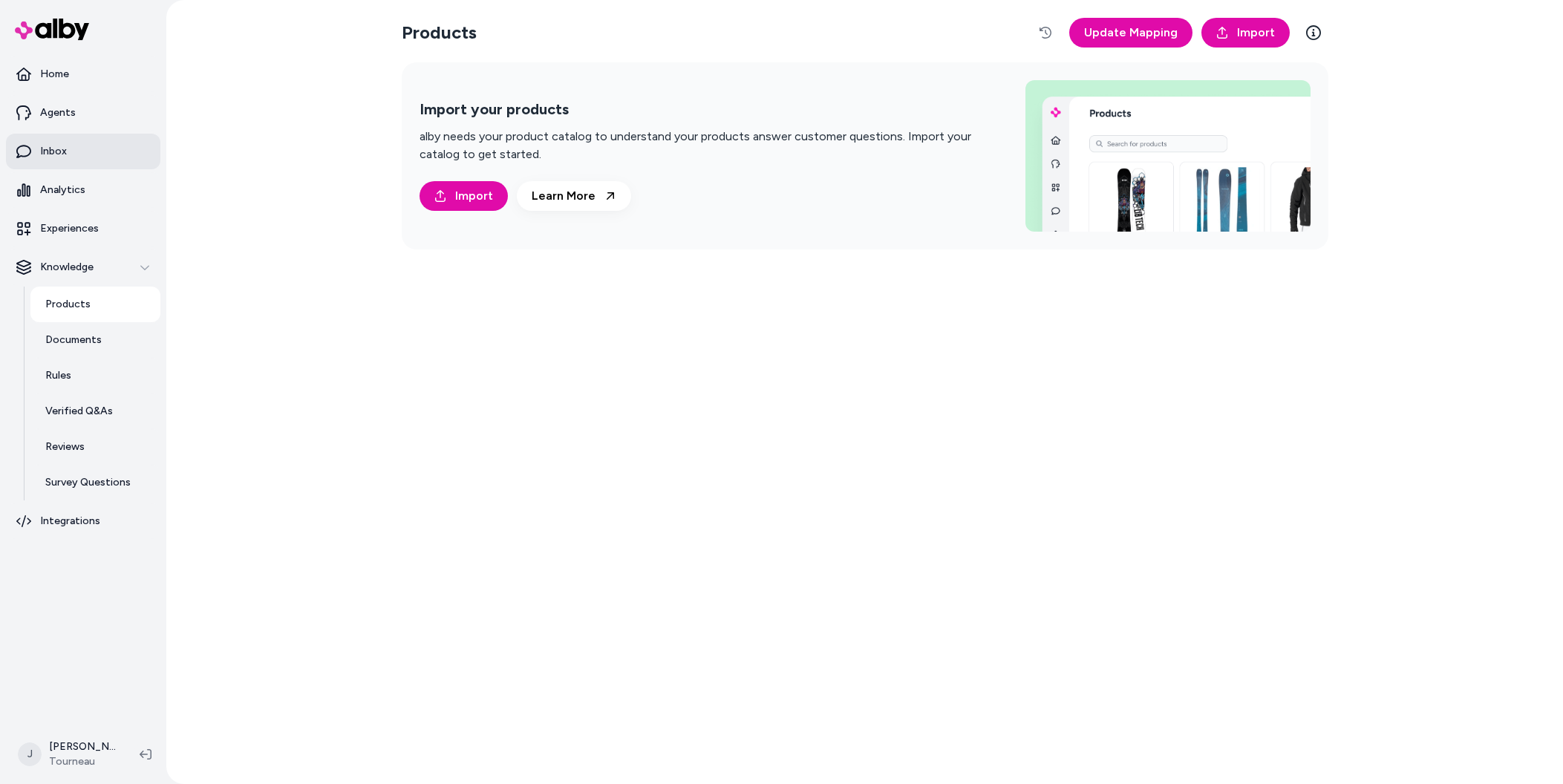
click at [69, 140] on link "Inbox" at bounding box center [83, 152] width 155 height 36
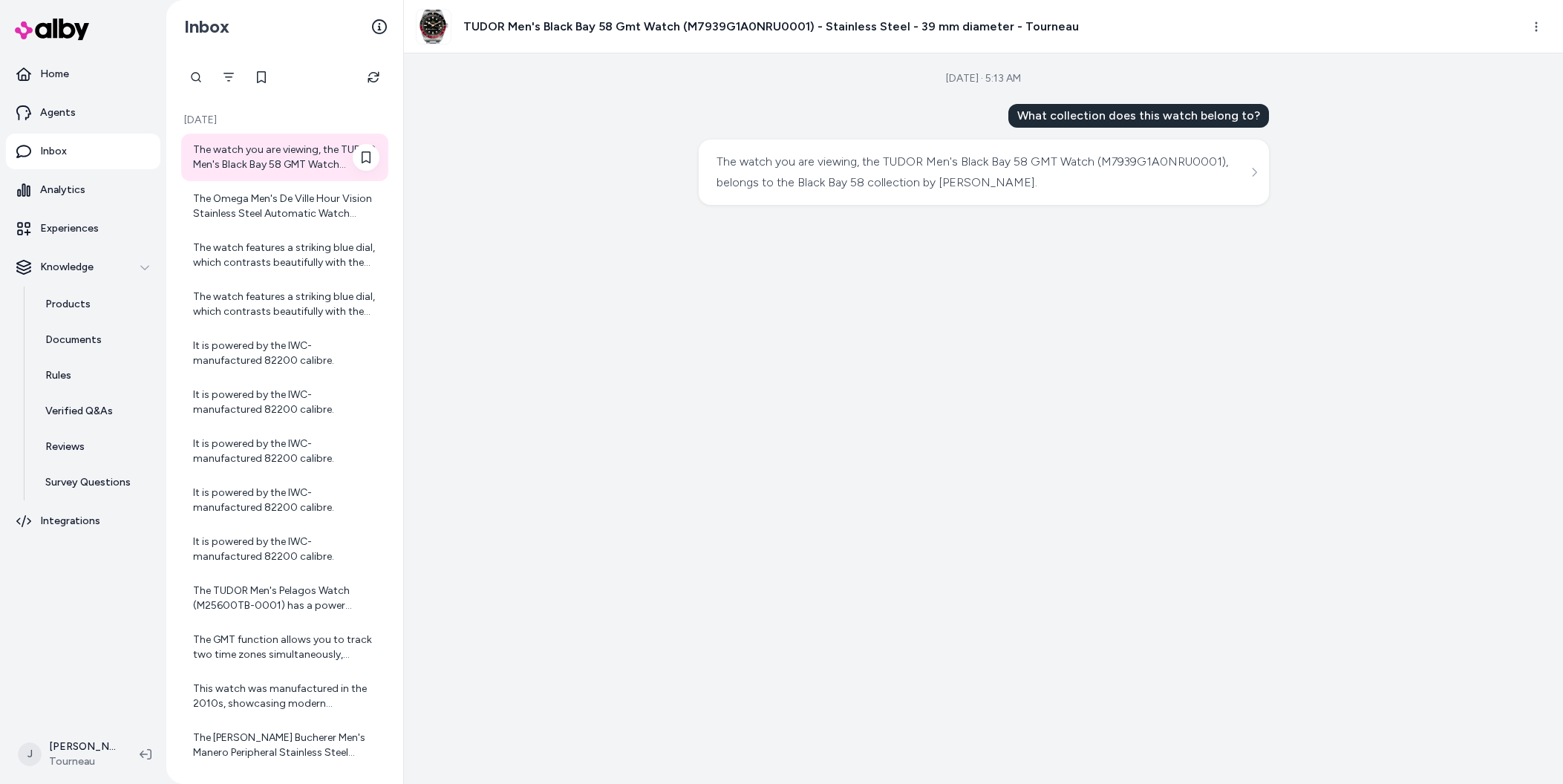
click at [285, 151] on div "The watch you are viewing, the TUDOR Men's Black Bay 58 GMT Watch (M7939G1A0NRU…" at bounding box center [286, 157] width 186 height 30
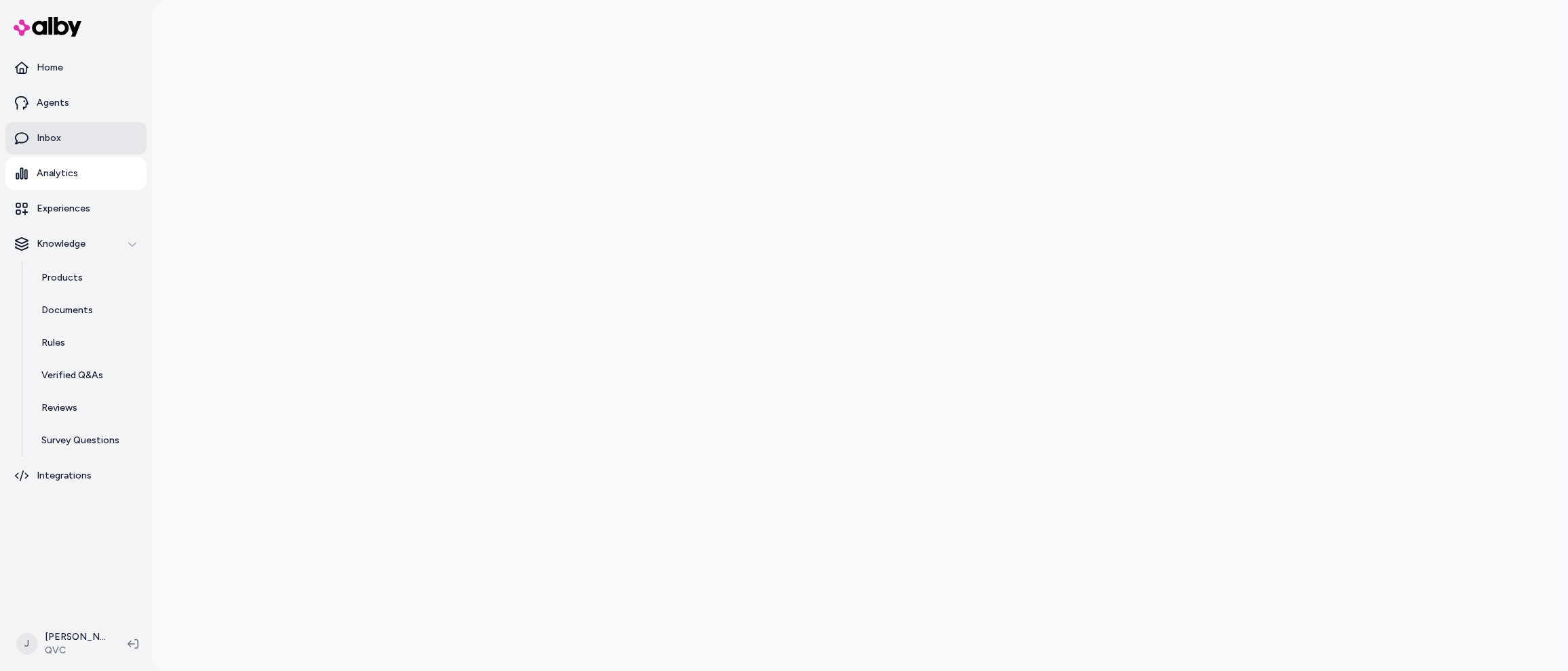
click at [51, 125] on link "Inbox" at bounding box center [76, 139] width 141 height 33
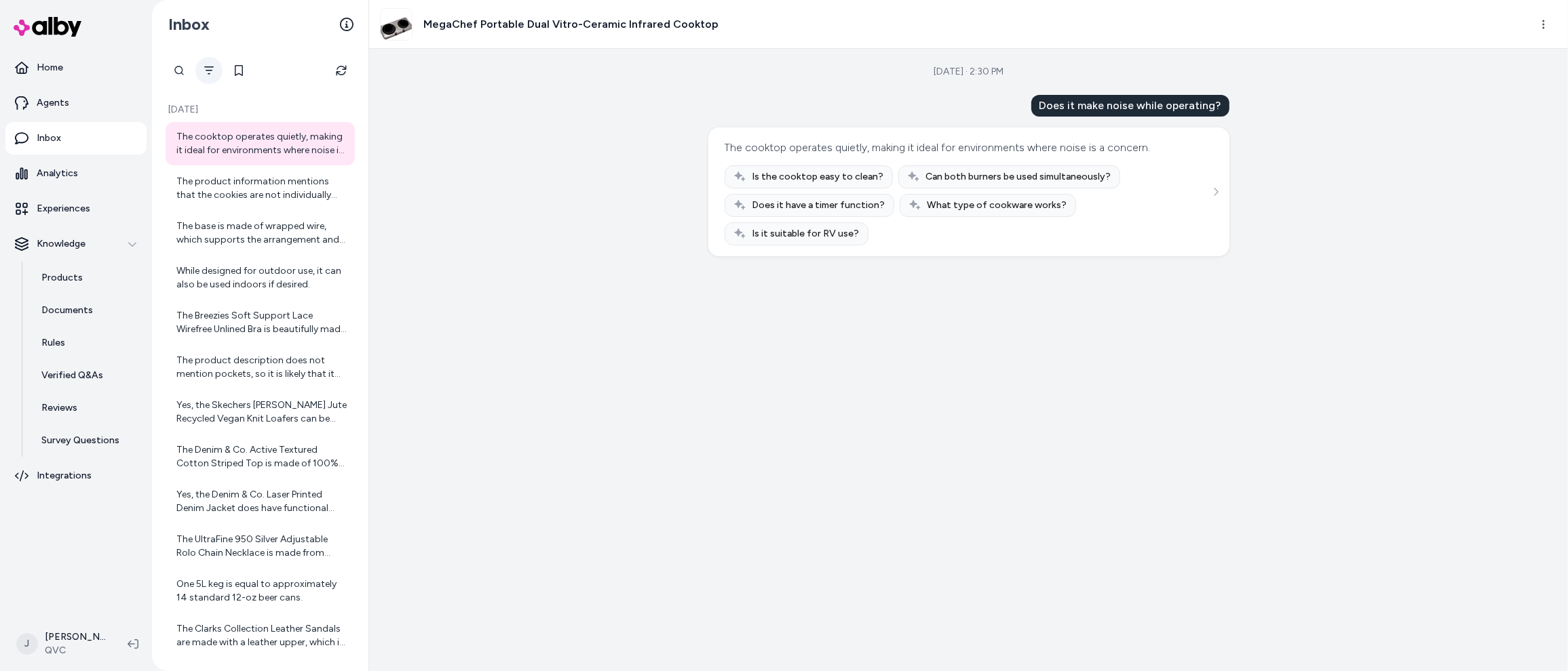
click at [213, 72] on icon "Filter" at bounding box center [209, 71] width 11 height 11
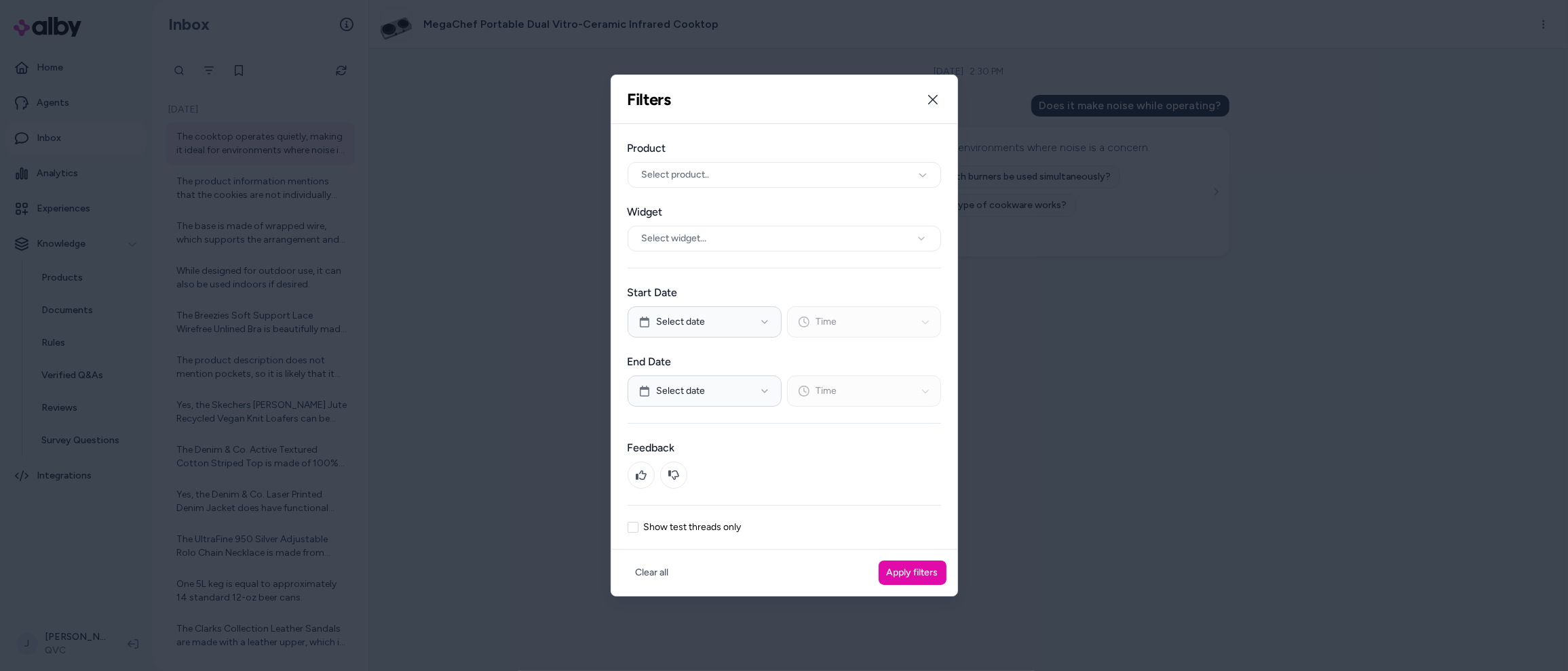
click at [533, 239] on div at bounding box center [784, 336] width 1568 height 671
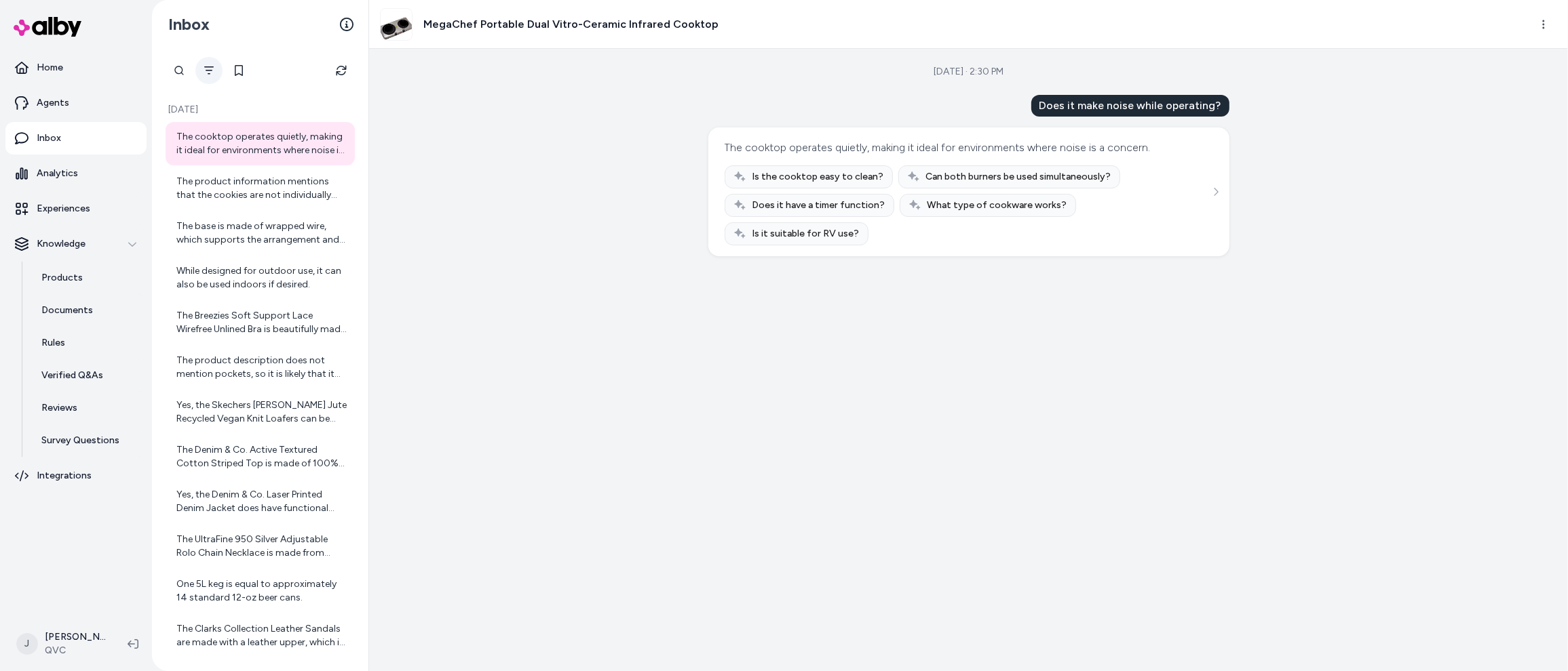
click at [209, 63] on button "Filter" at bounding box center [209, 71] width 27 height 27
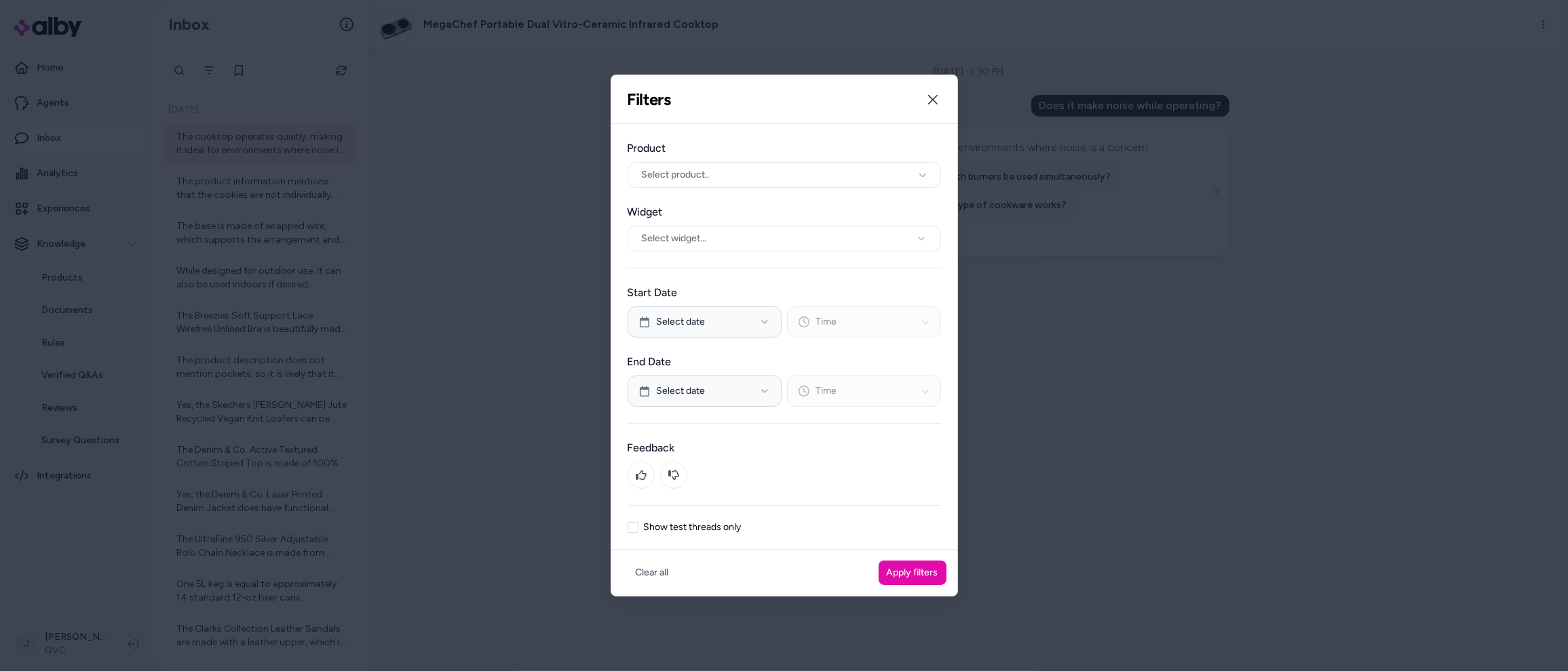
drag, startPoint x: 405, startPoint y: 143, endPoint x: 395, endPoint y: 149, distance: 11.7
click at [404, 143] on div at bounding box center [784, 336] width 1568 height 671
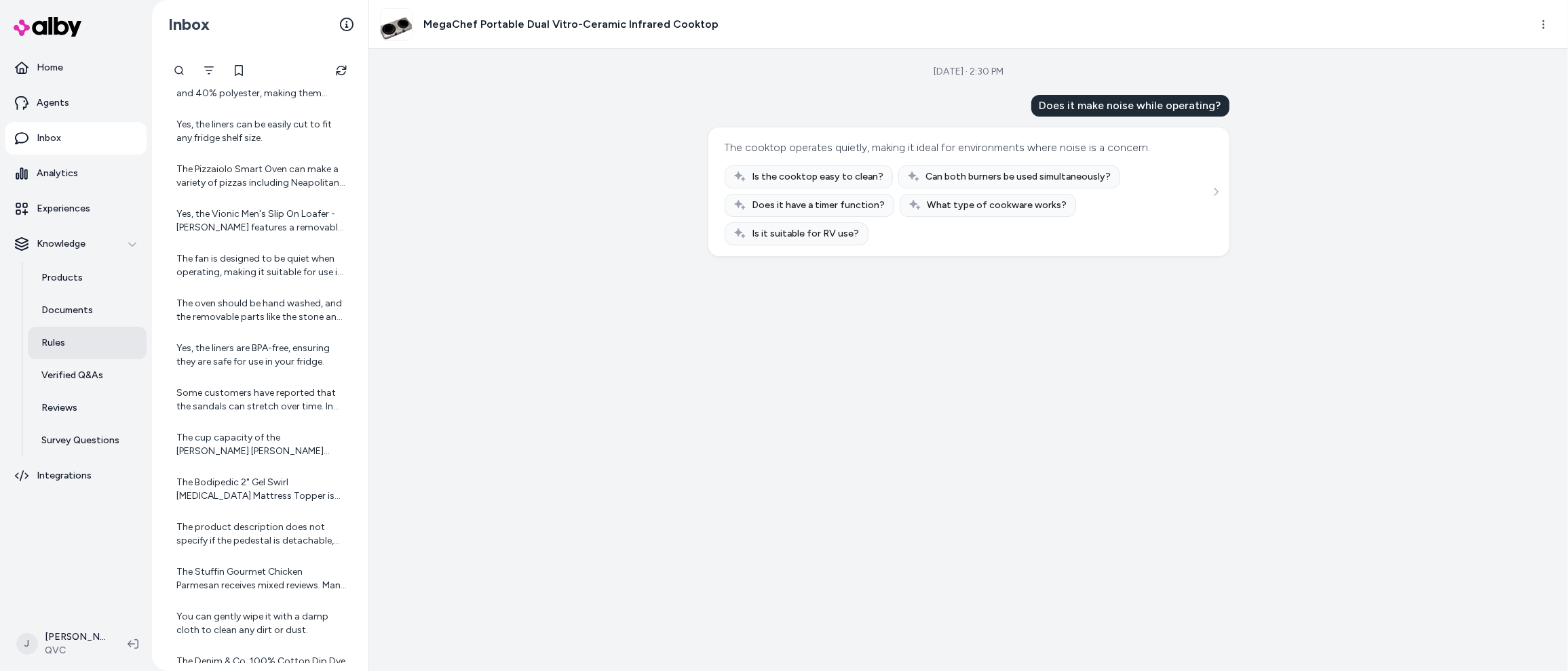
scroll to position [6847, 0]
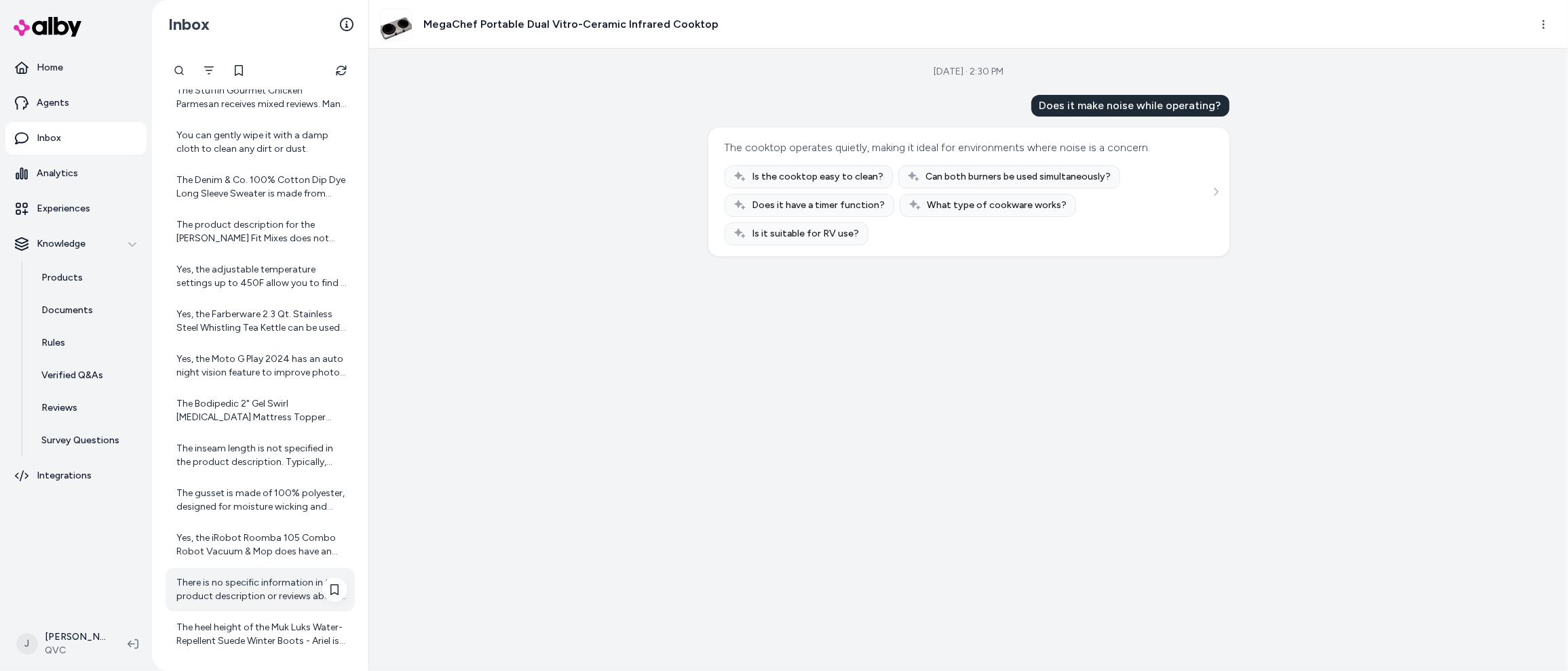
click at [242, 584] on div "There is no specific information in the product description or reviews about th…" at bounding box center [261, 589] width 170 height 27
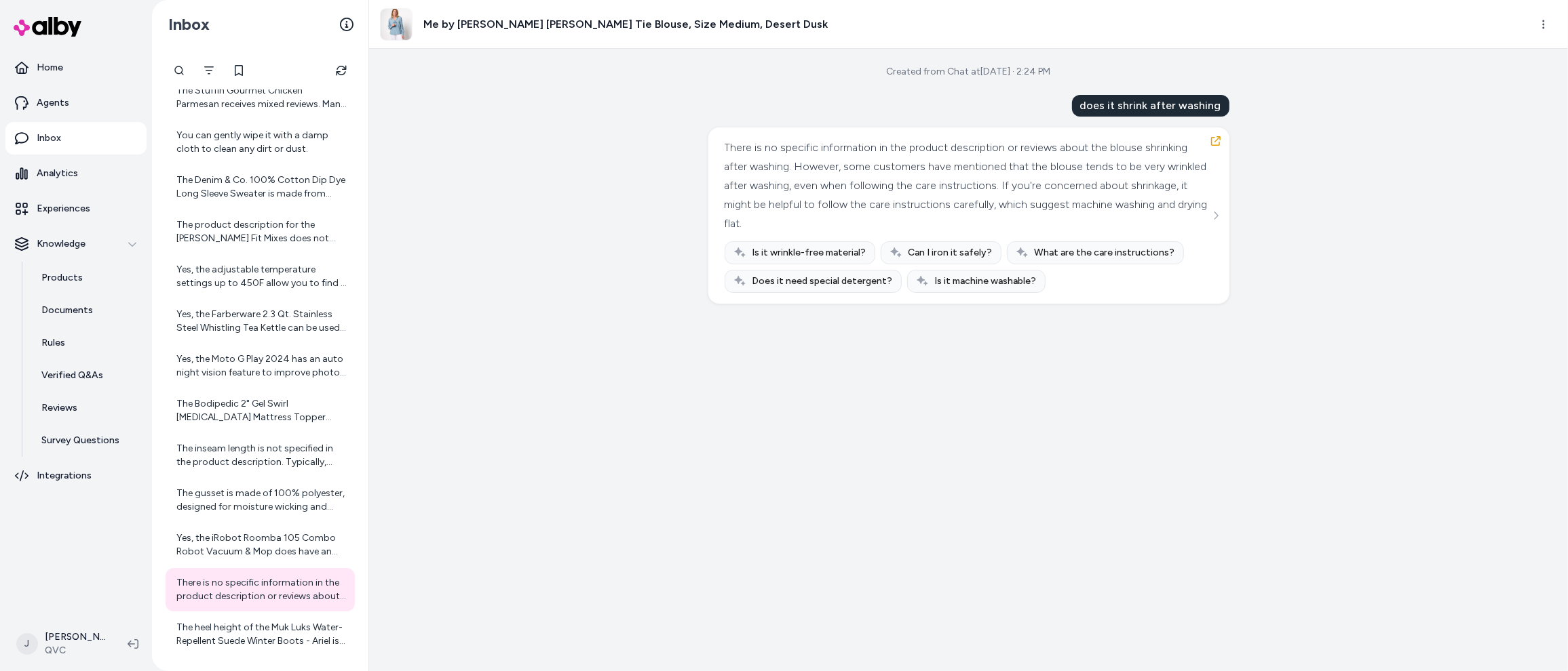
click at [534, 157] on div "Created from Chat at [DATE] · 2:24 PM does it shrink after washing There is no …" at bounding box center [968, 360] width 1199 height 622
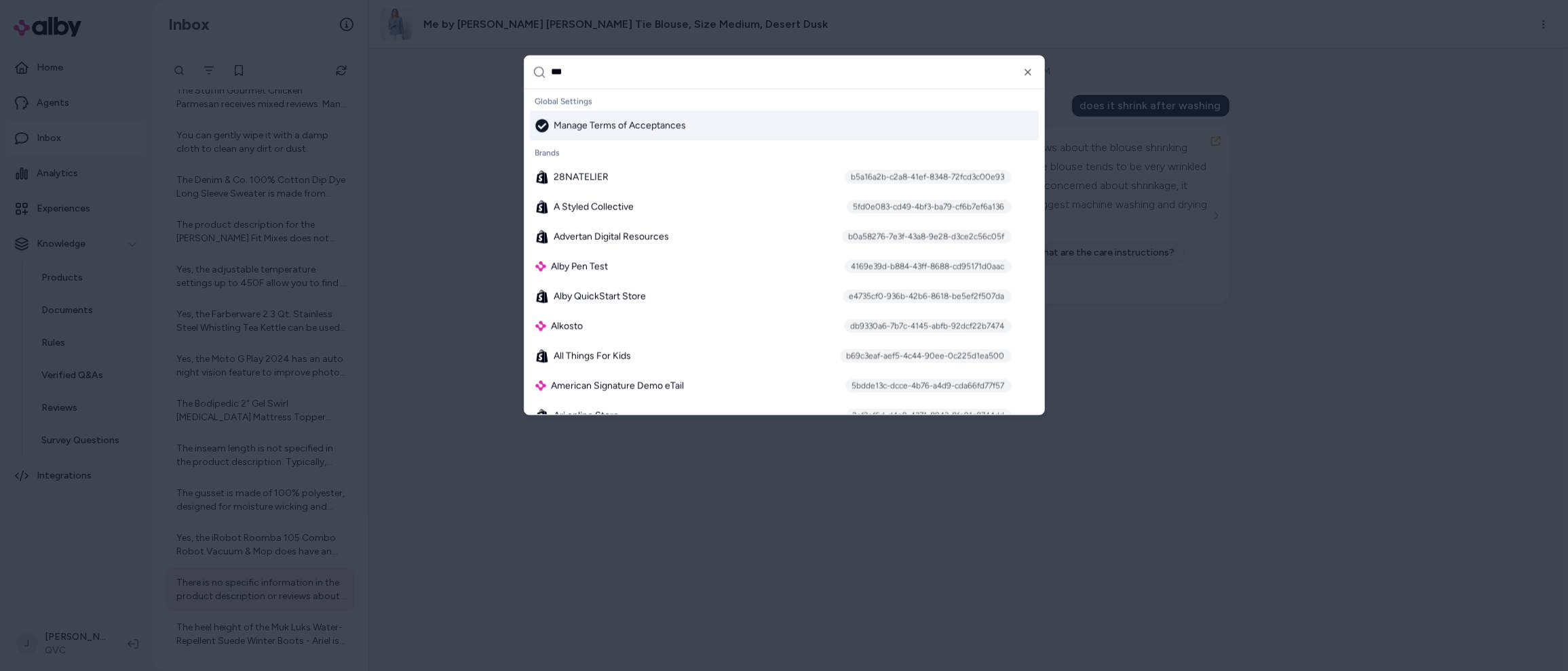
type input "****"
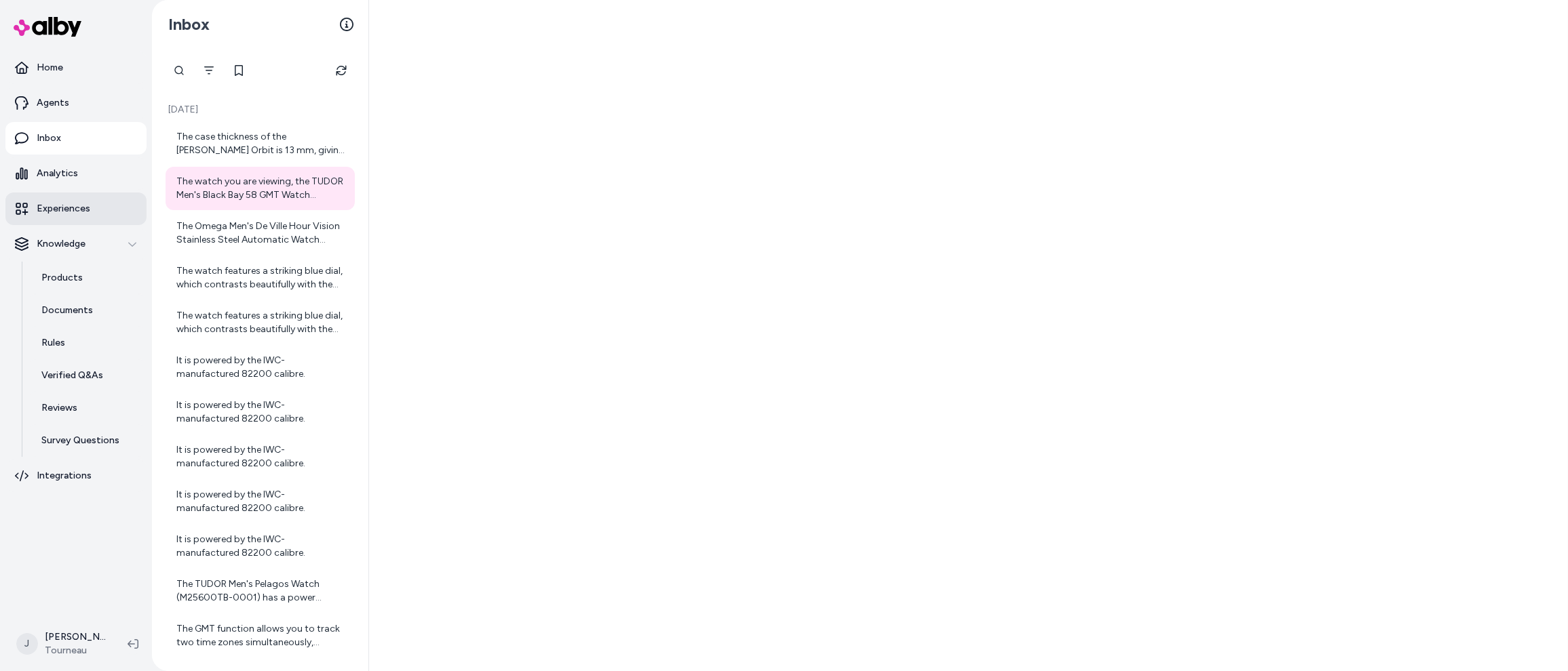
click at [66, 202] on p "Experiences" at bounding box center [64, 209] width 53 height 13
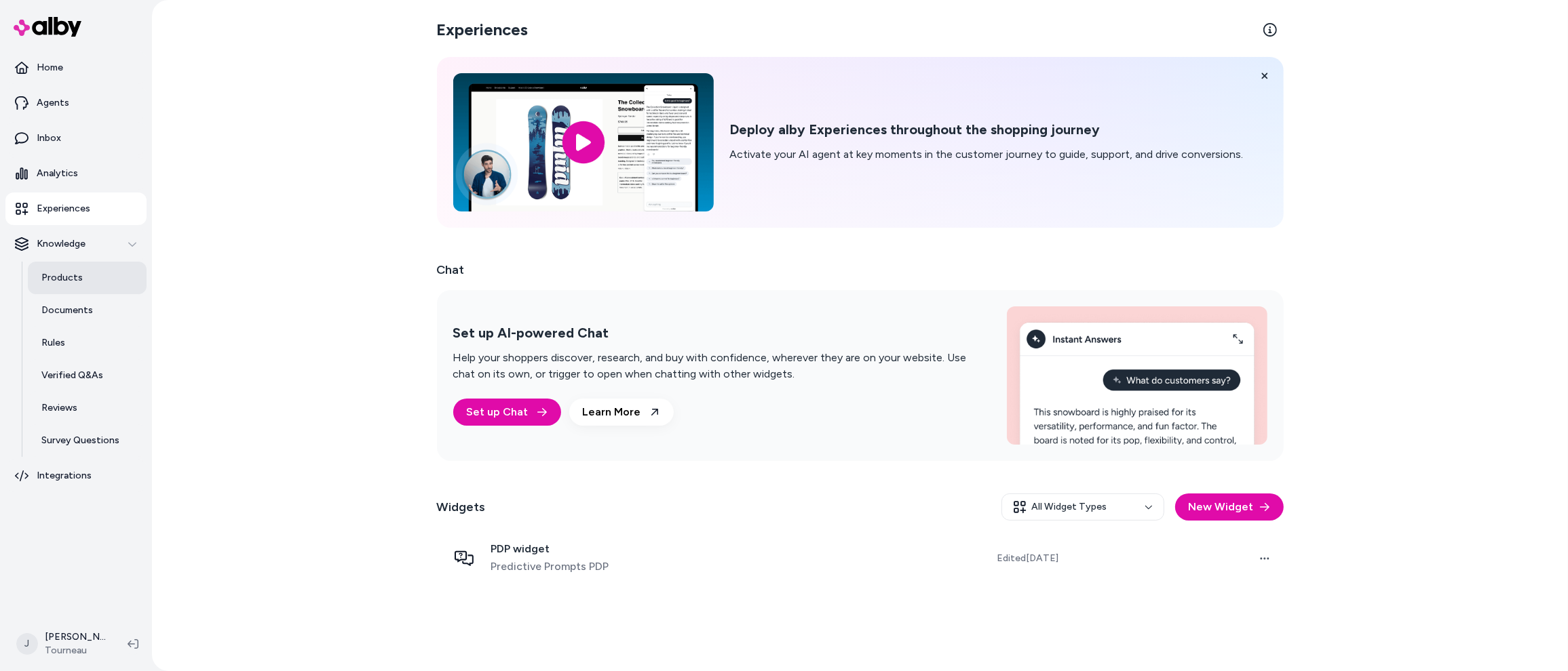
click at [59, 279] on p "Products" at bounding box center [62, 277] width 42 height 13
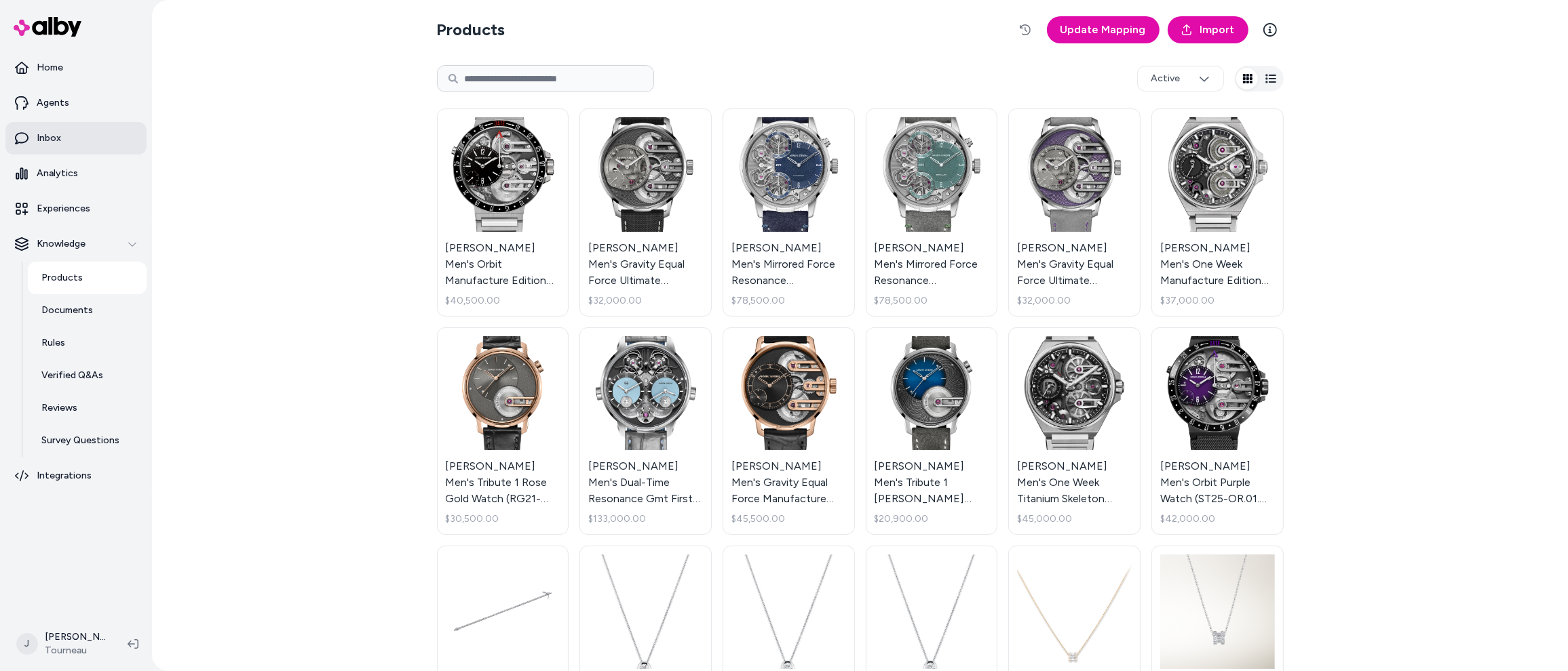
click at [55, 135] on p "Inbox" at bounding box center [49, 138] width 24 height 13
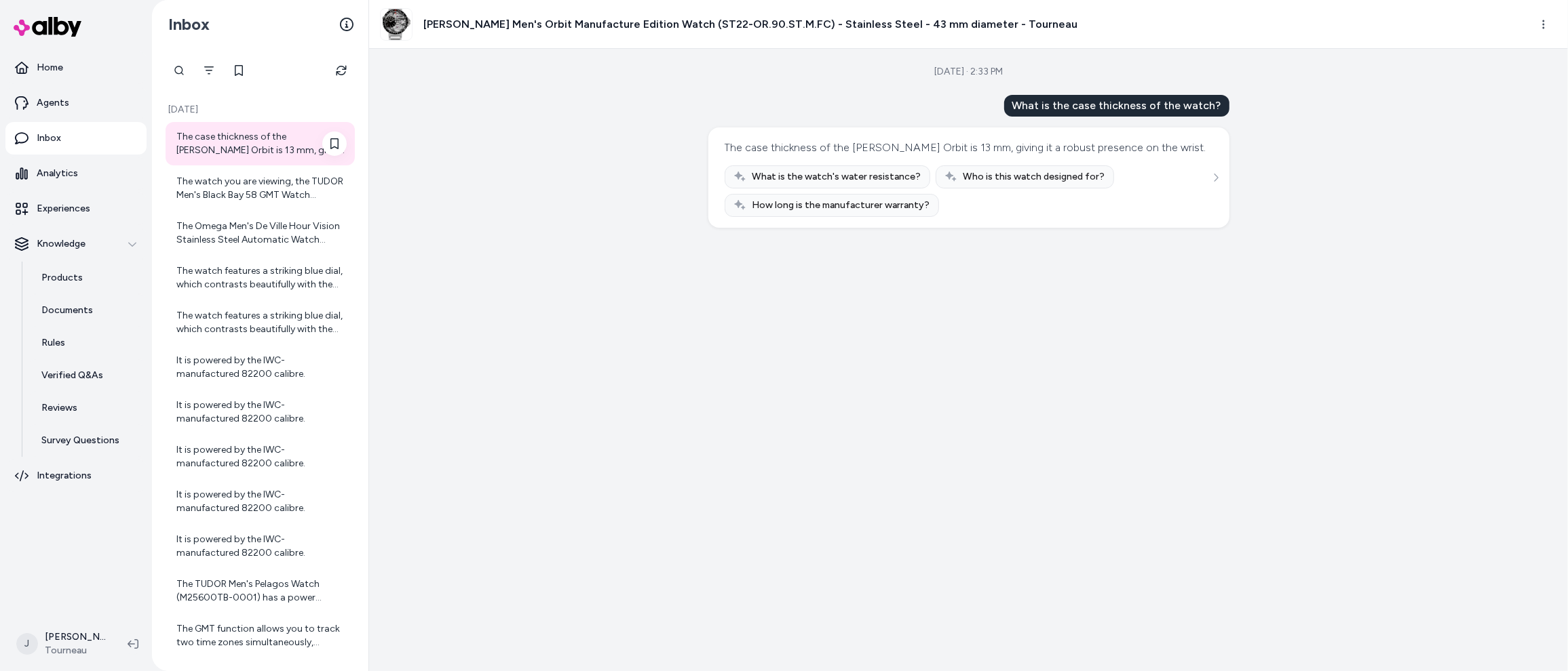
click at [238, 137] on div "The case thickness of the [PERSON_NAME] Orbit is 13 mm, giving it a robust pres…" at bounding box center [261, 143] width 170 height 27
drag, startPoint x: 243, startPoint y: 140, endPoint x: 246, endPoint y: 175, distance: 35.1
click at [243, 140] on div "The case thickness of the [PERSON_NAME] Orbit is 13 mm, giving it a robust pres…" at bounding box center [261, 143] width 170 height 27
click at [247, 178] on div "The watch you are viewing, the TUDOR Men's Black Bay 58 GMT Watch (M7939G1A0NRU…" at bounding box center [261, 188] width 170 height 27
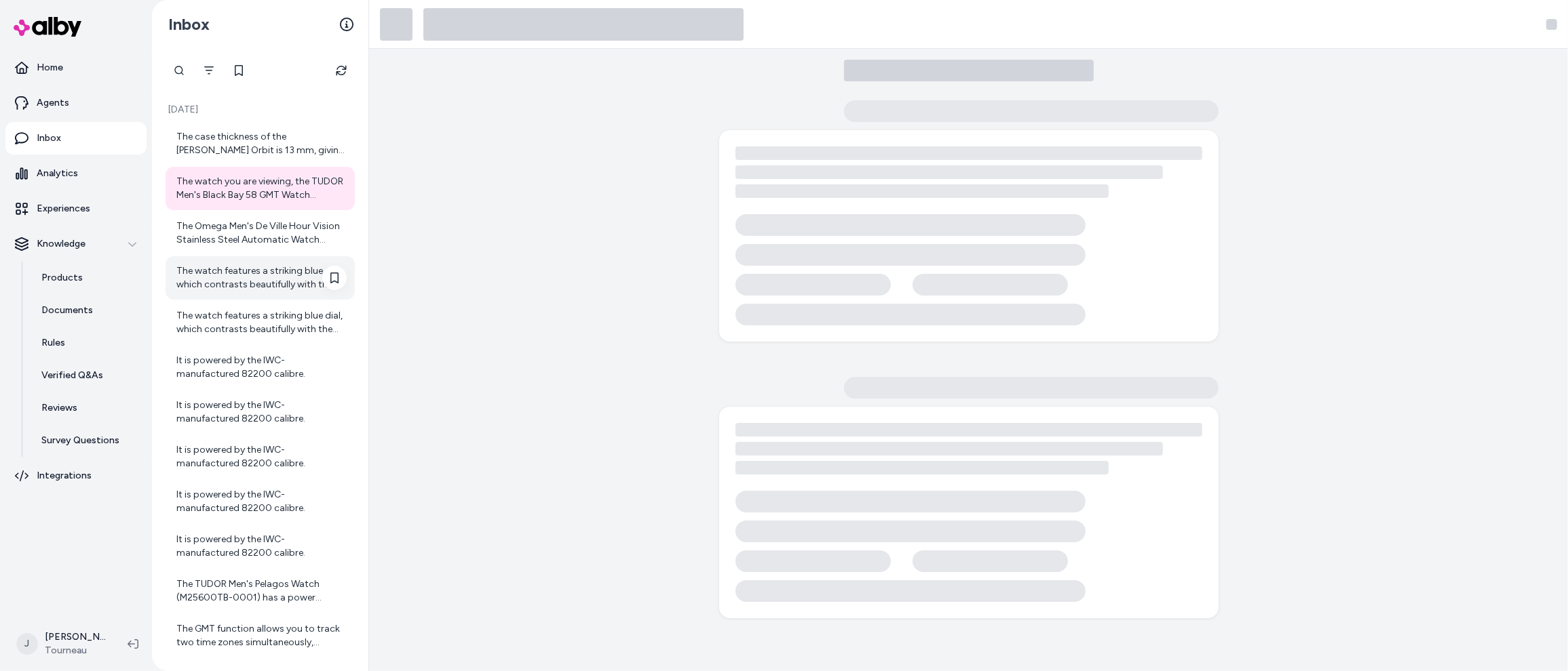
click at [228, 299] on div "The watch features a striking blue dial, which contrasts beautifully with the s…" at bounding box center [260, 277] width 189 height 43
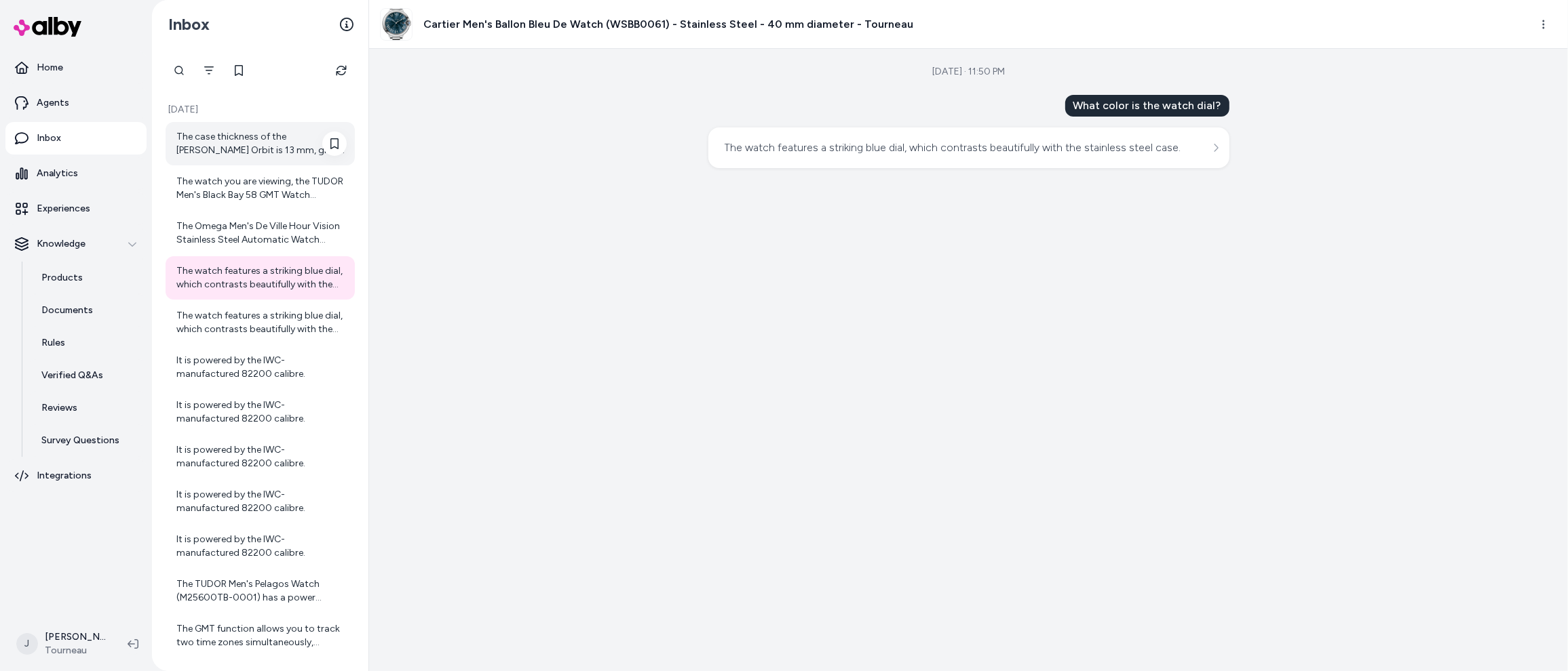
click at [238, 140] on div "The case thickness of the [PERSON_NAME] Orbit is 13 mm, giving it a robust pres…" at bounding box center [261, 143] width 170 height 27
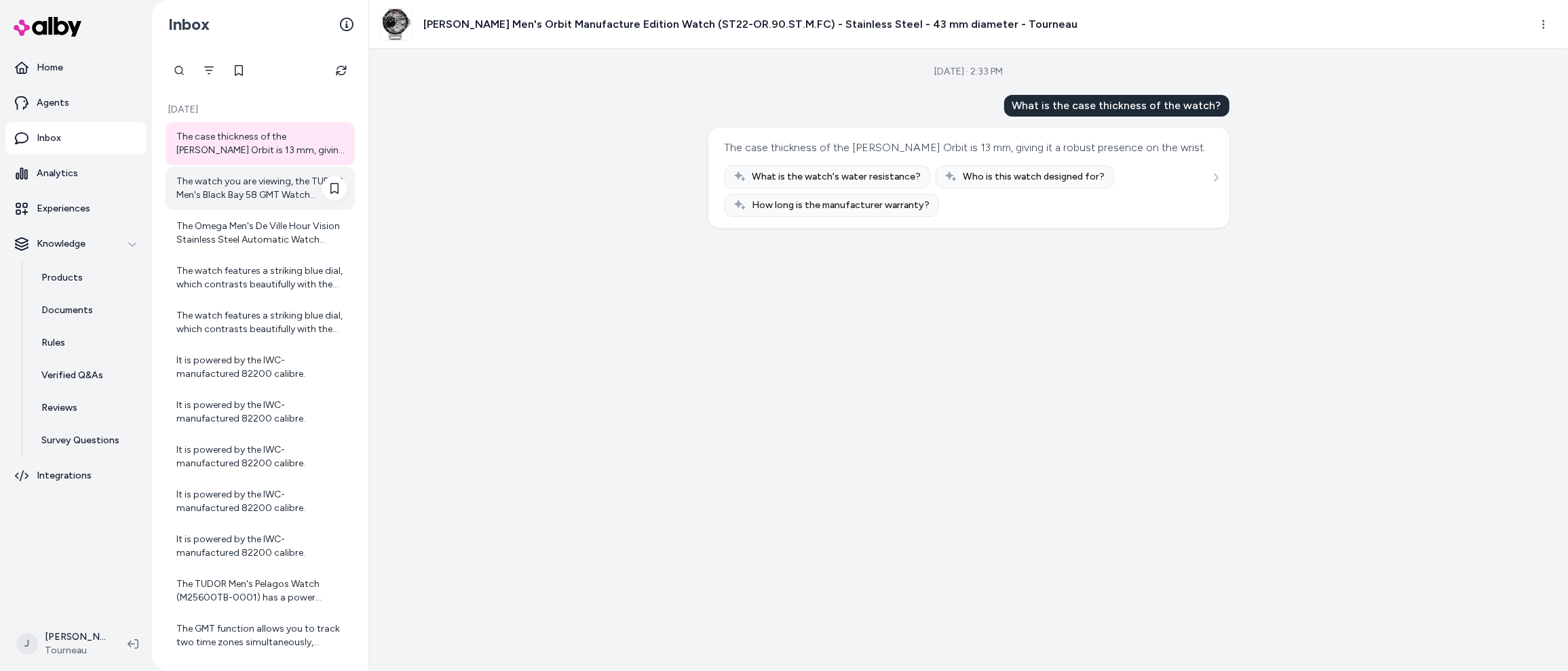
click at [242, 185] on div "The watch you are viewing, the TUDOR Men's Black Bay 58 GMT Watch (M7939G1A0NRU…" at bounding box center [261, 188] width 170 height 27
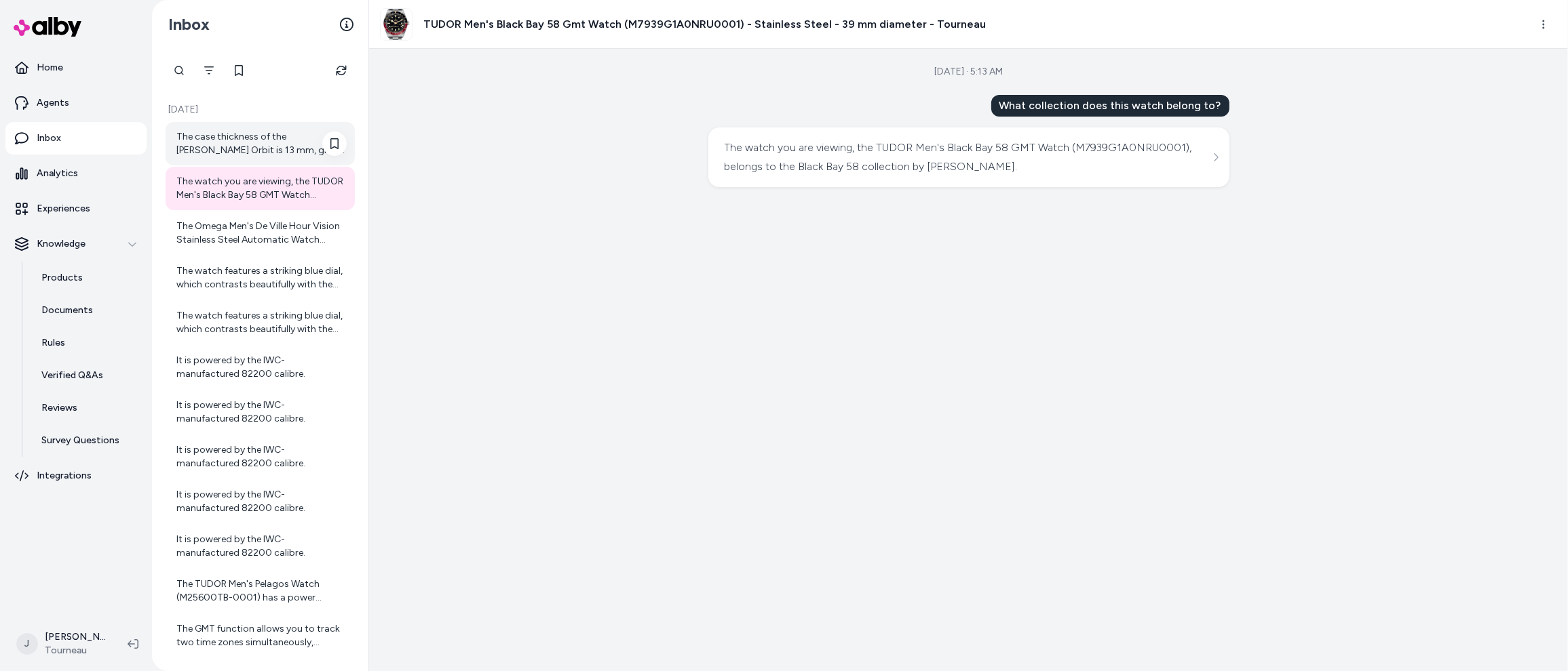
click at [242, 150] on div "The case thickness of the [PERSON_NAME] Orbit is 13 mm, giving it a robust pres…" at bounding box center [261, 143] width 170 height 27
